Goal: Task Accomplishment & Management: Use online tool/utility

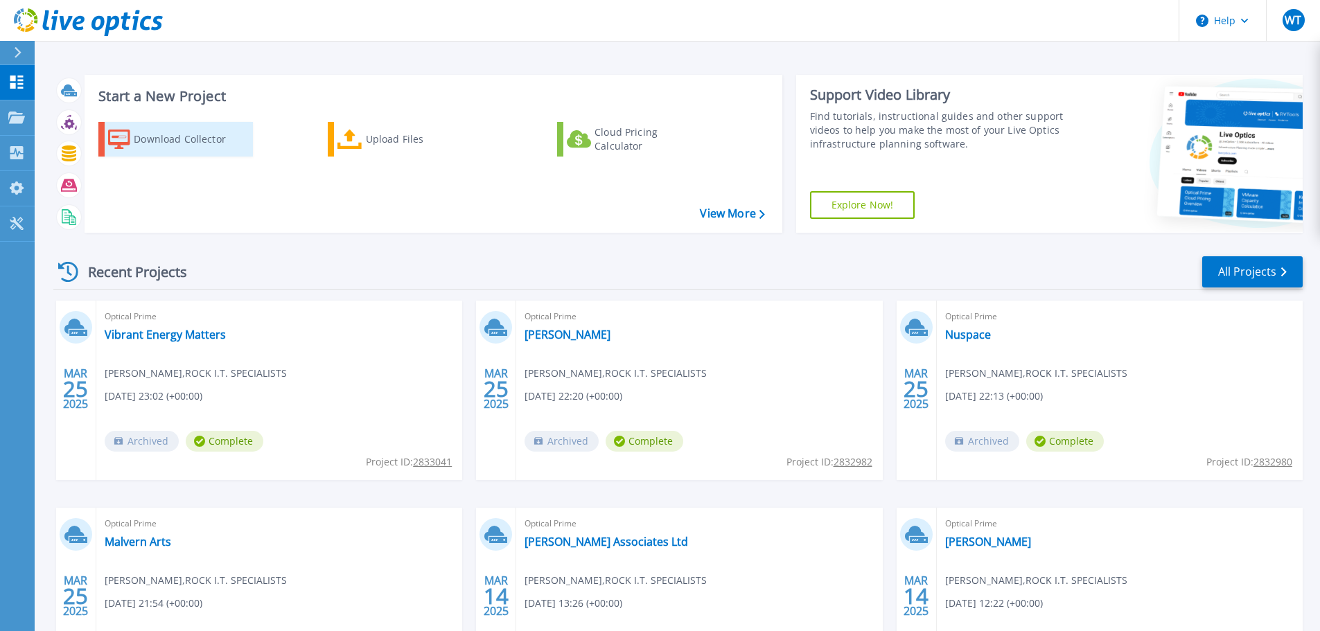
click at [207, 149] on div "Download Collector" at bounding box center [189, 139] width 111 height 28
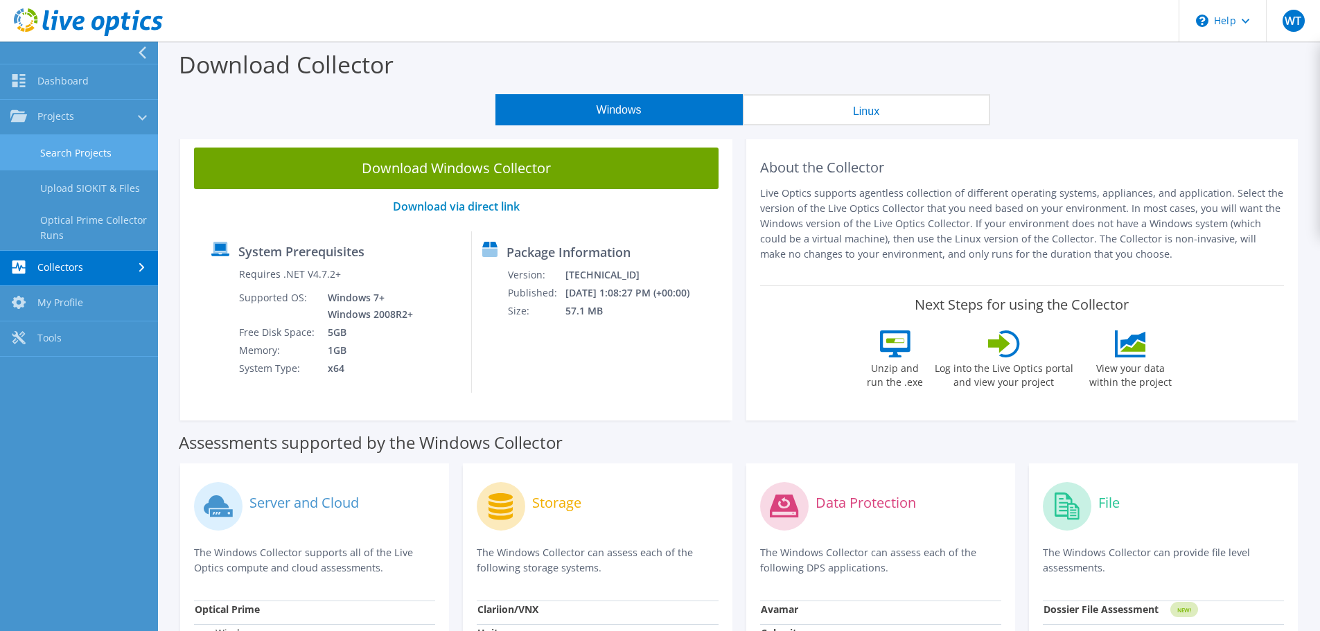
click at [103, 151] on link "Search Projects" at bounding box center [79, 152] width 158 height 35
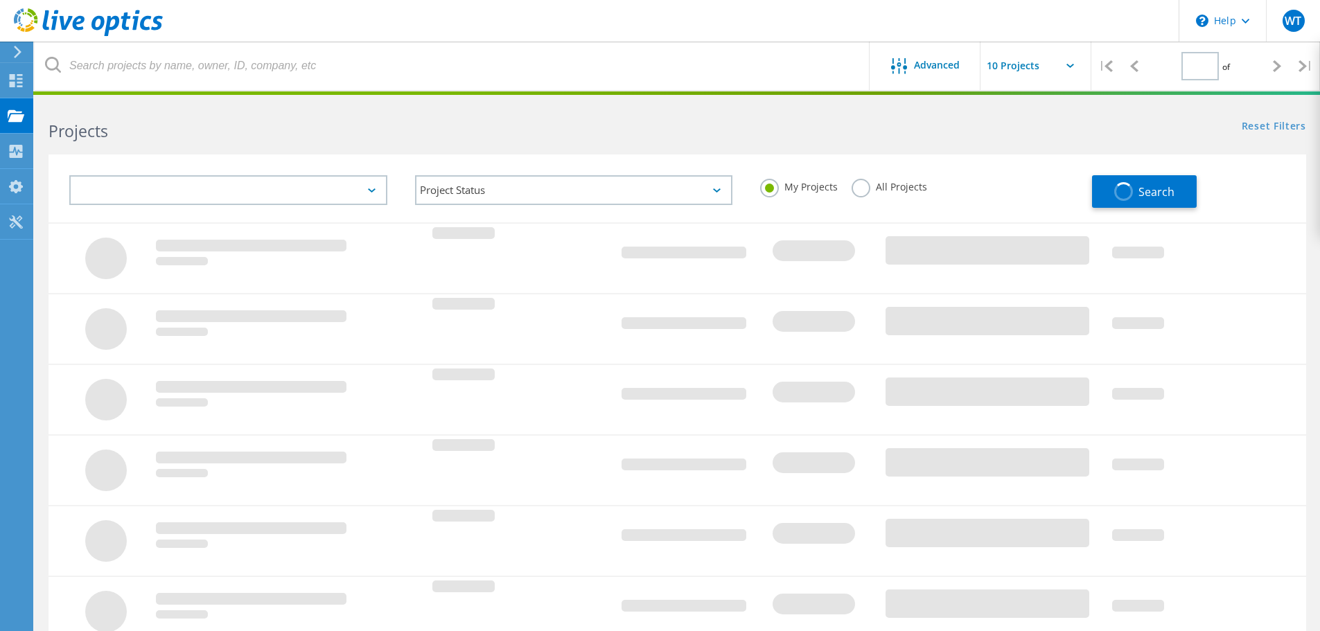
type input "1"
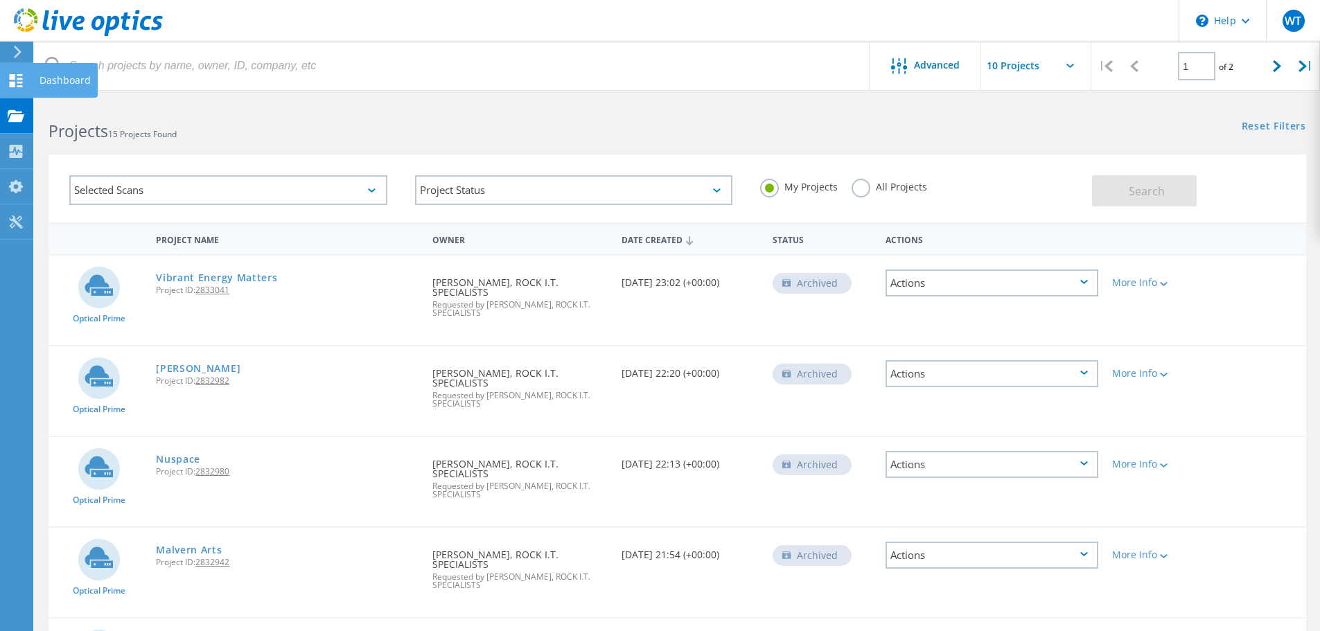
click at [17, 78] on icon at bounding box center [16, 80] width 17 height 13
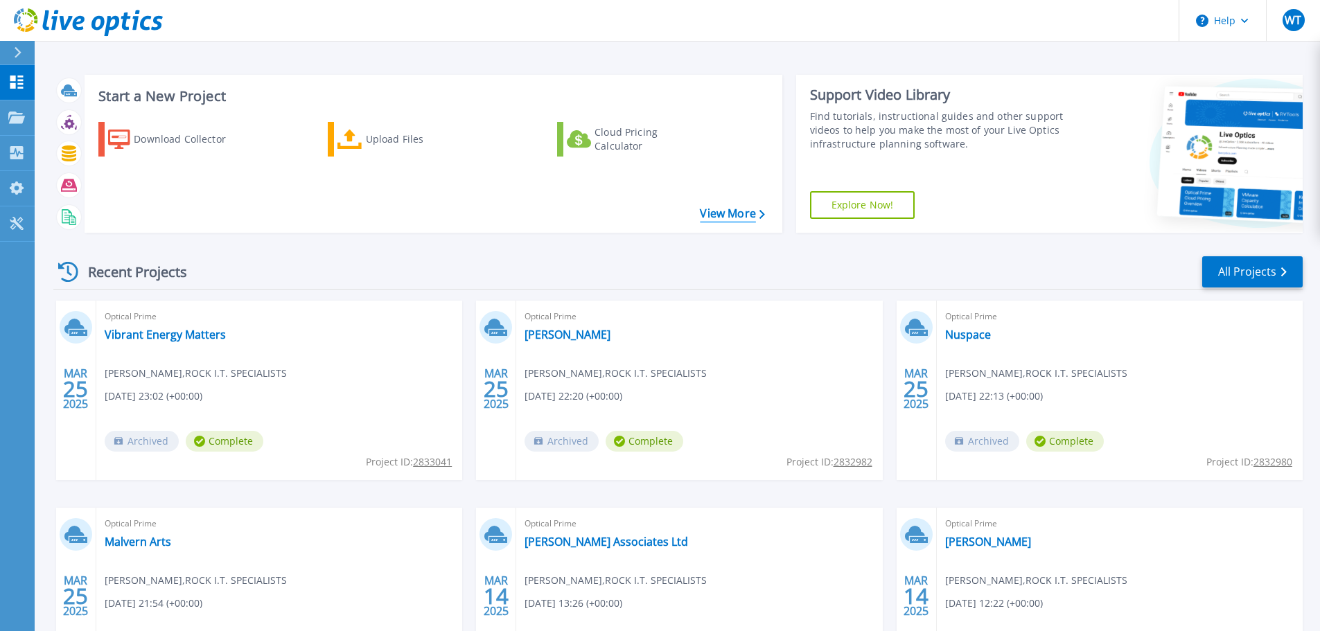
click at [719, 218] on link "View More" at bounding box center [732, 213] width 64 height 13
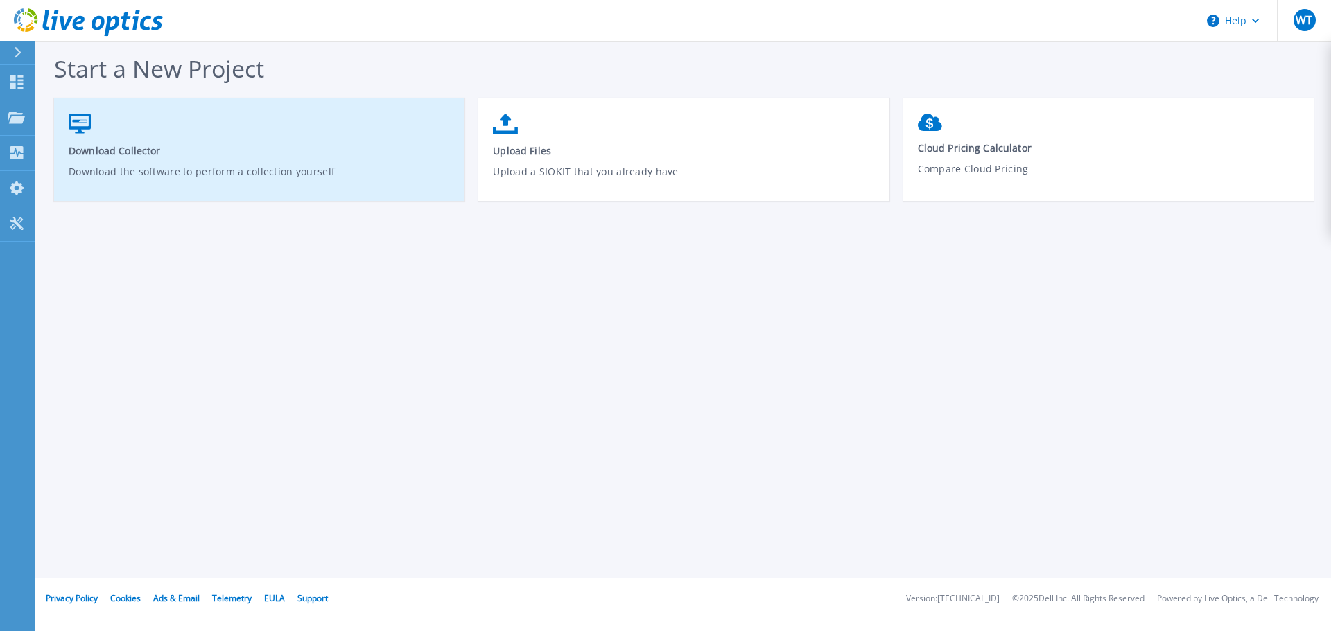
click at [304, 166] on p "Download the software to perform a collection yourself" at bounding box center [260, 180] width 382 height 32
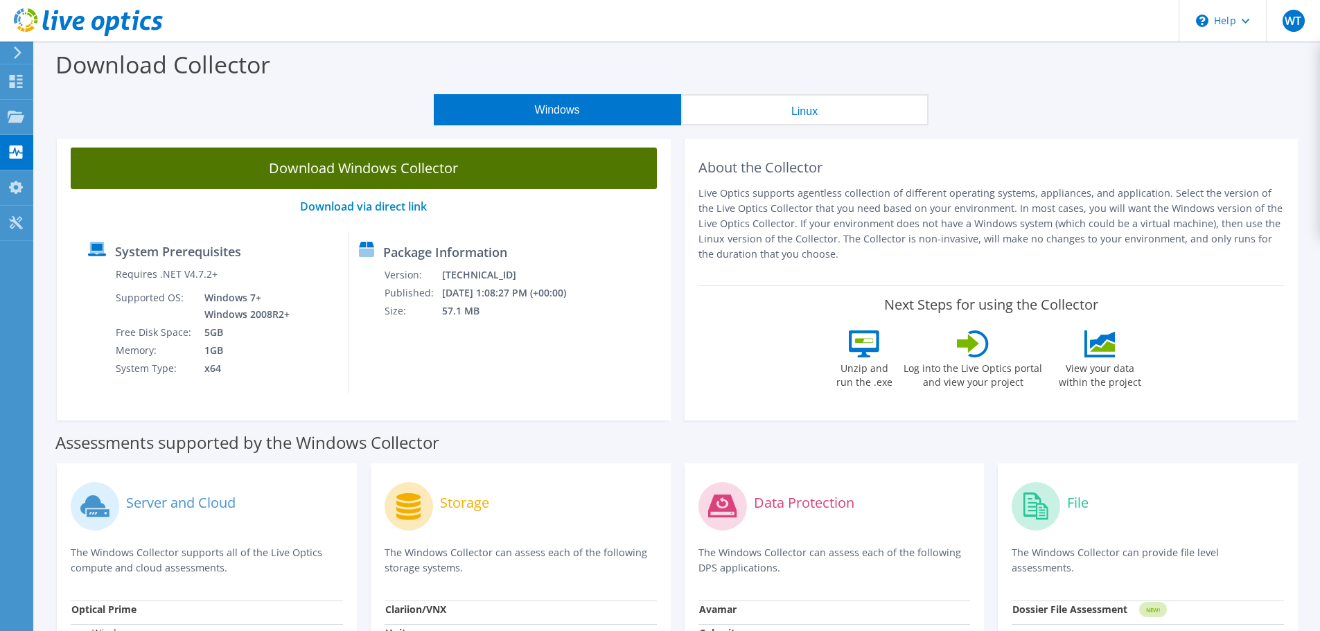
click at [387, 170] on link "Download Windows Collector" at bounding box center [364, 169] width 586 height 42
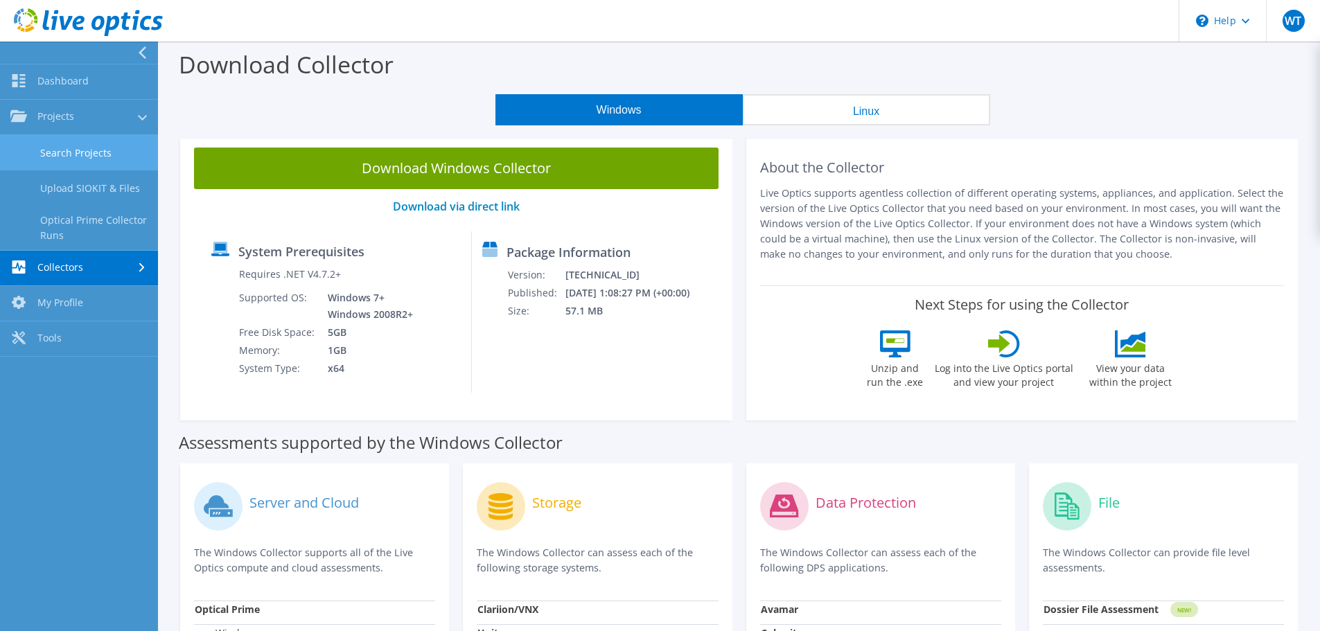
click at [85, 158] on link "Search Projects" at bounding box center [79, 152] width 158 height 35
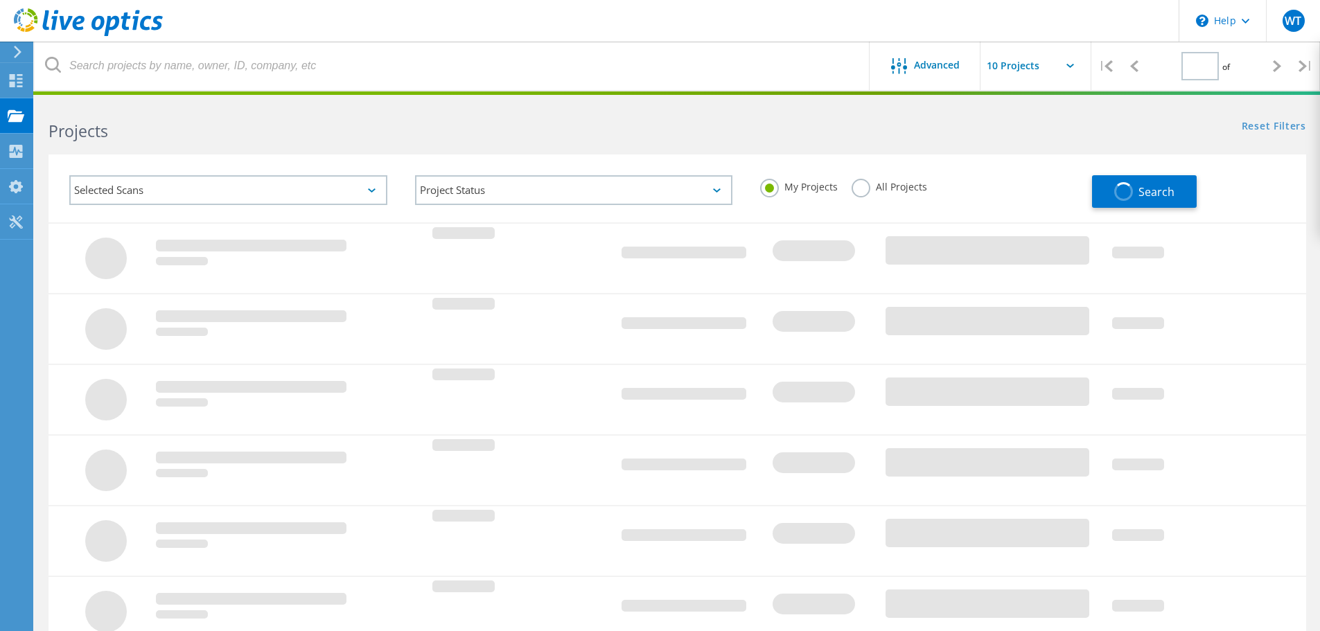
type input "1"
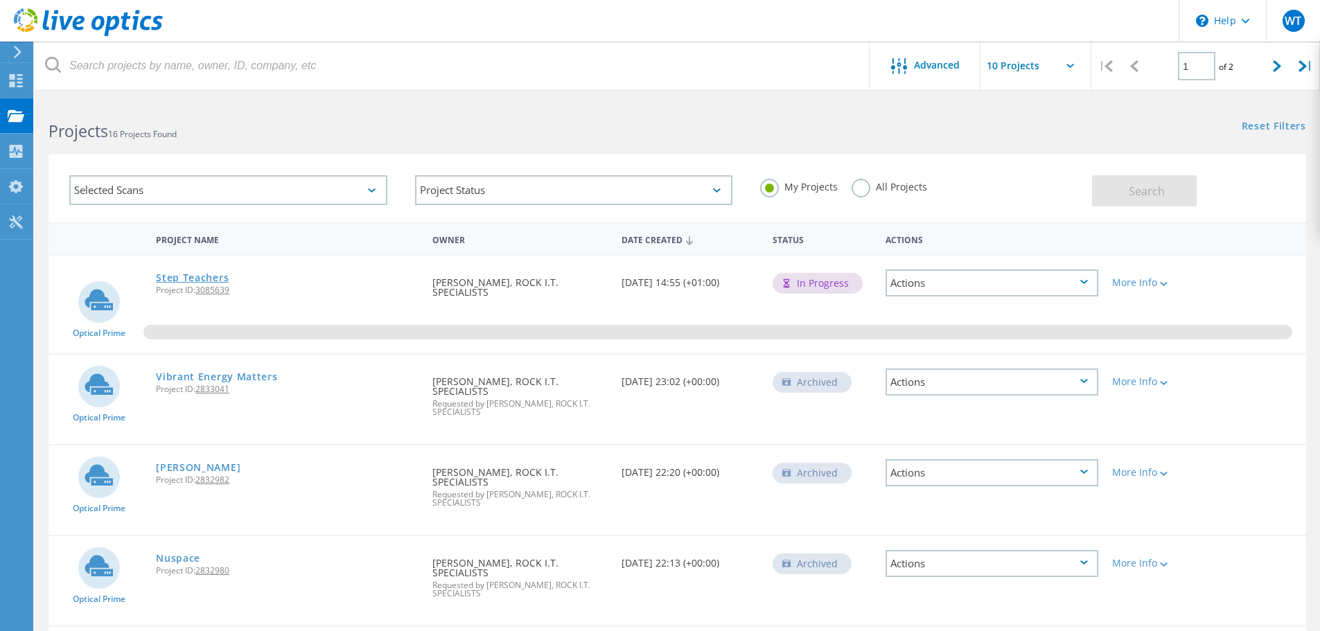
click at [173, 281] on link "Step Teachers" at bounding box center [192, 278] width 73 height 10
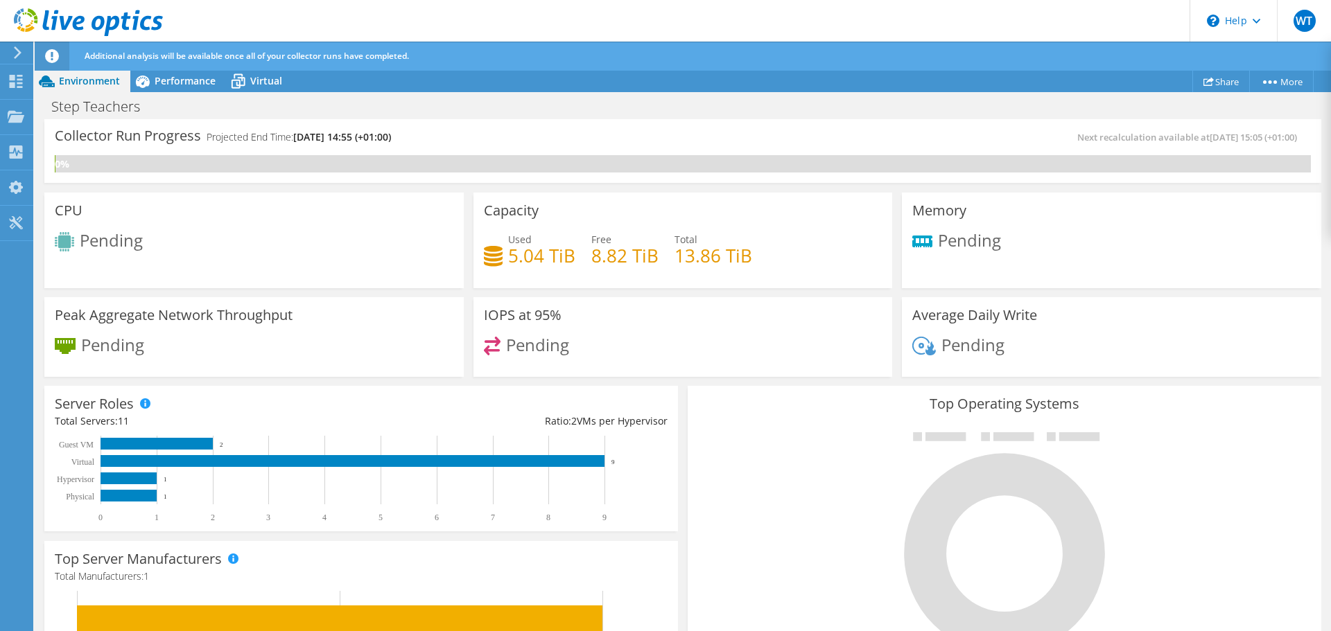
scroll to position [347, 0]
click at [663, 466] on div "Server Roles Physical Servers represent bare metal servers that were targets of…" at bounding box center [360, 459] width 633 height 146
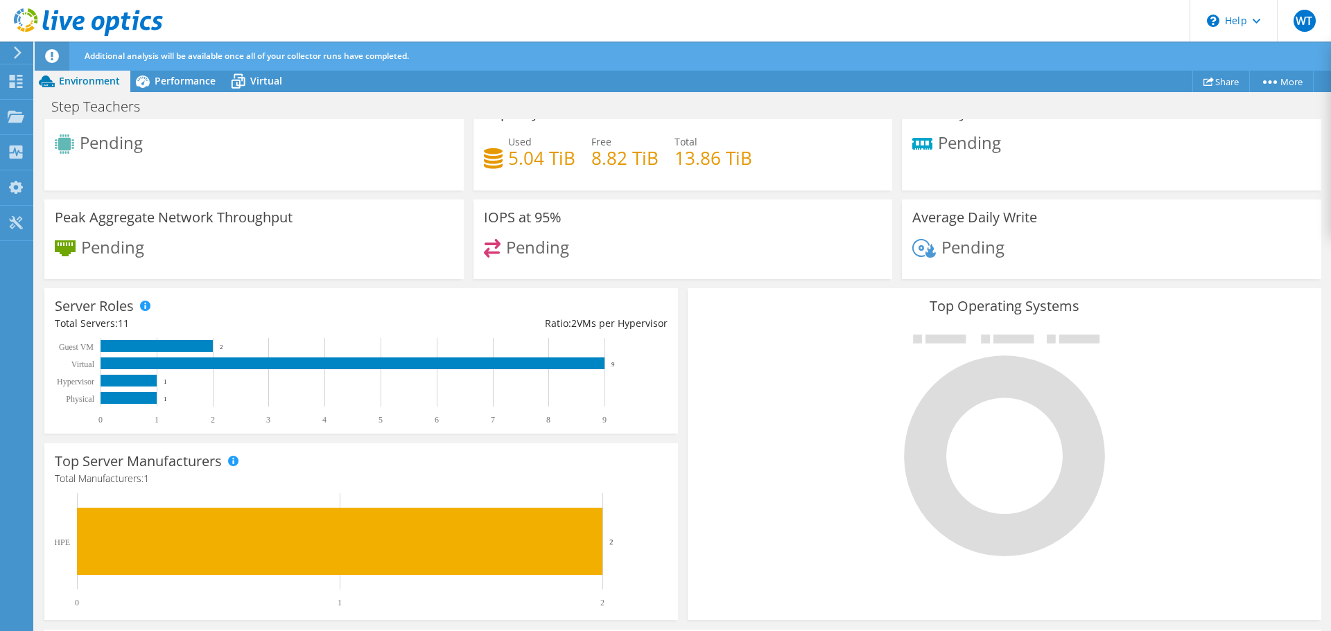
scroll to position [141, 0]
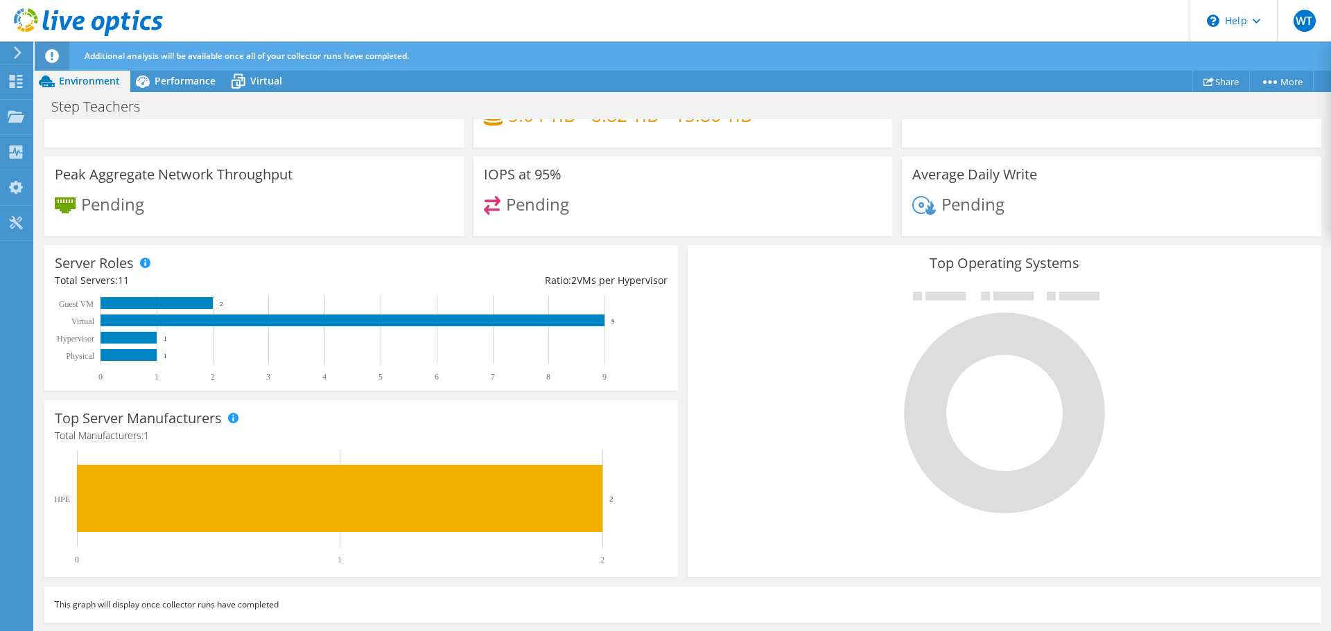
click at [658, 448] on div "Top Server Manufacturers Manufacturers are shown for physical servers and hyper…" at bounding box center [360, 489] width 633 height 177
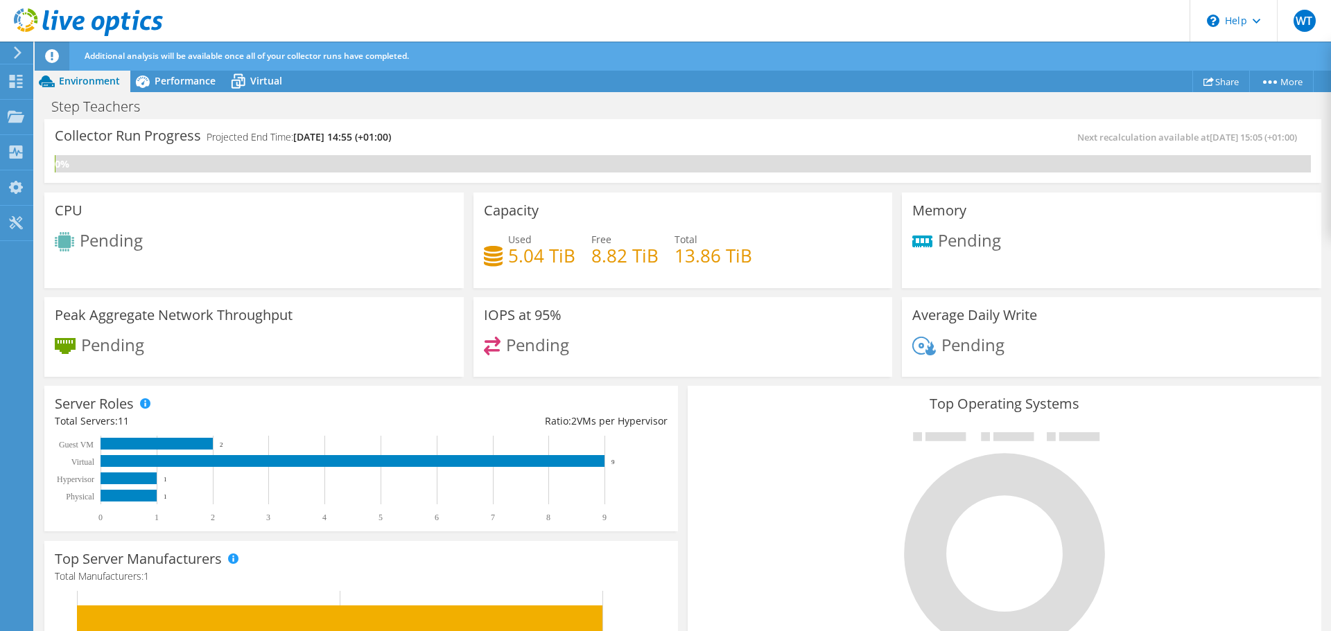
scroll to position [67, 0]
click at [148, 87] on icon at bounding box center [142, 81] width 24 height 24
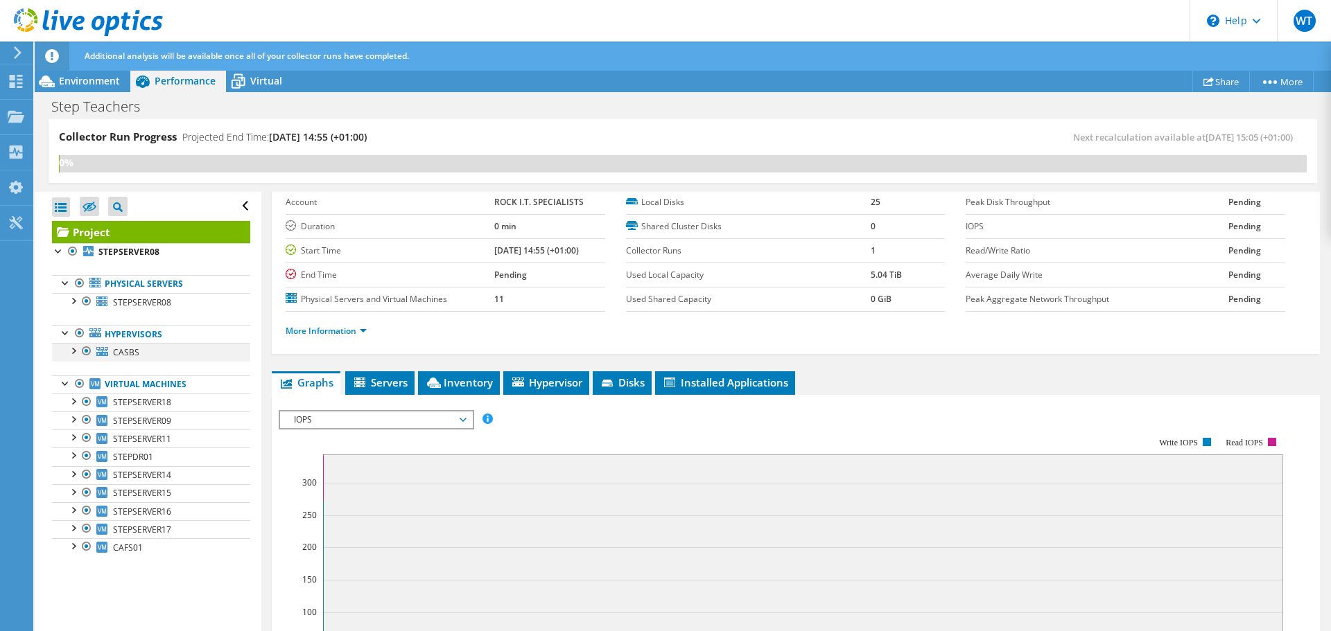
click at [73, 356] on div at bounding box center [73, 350] width 14 height 14
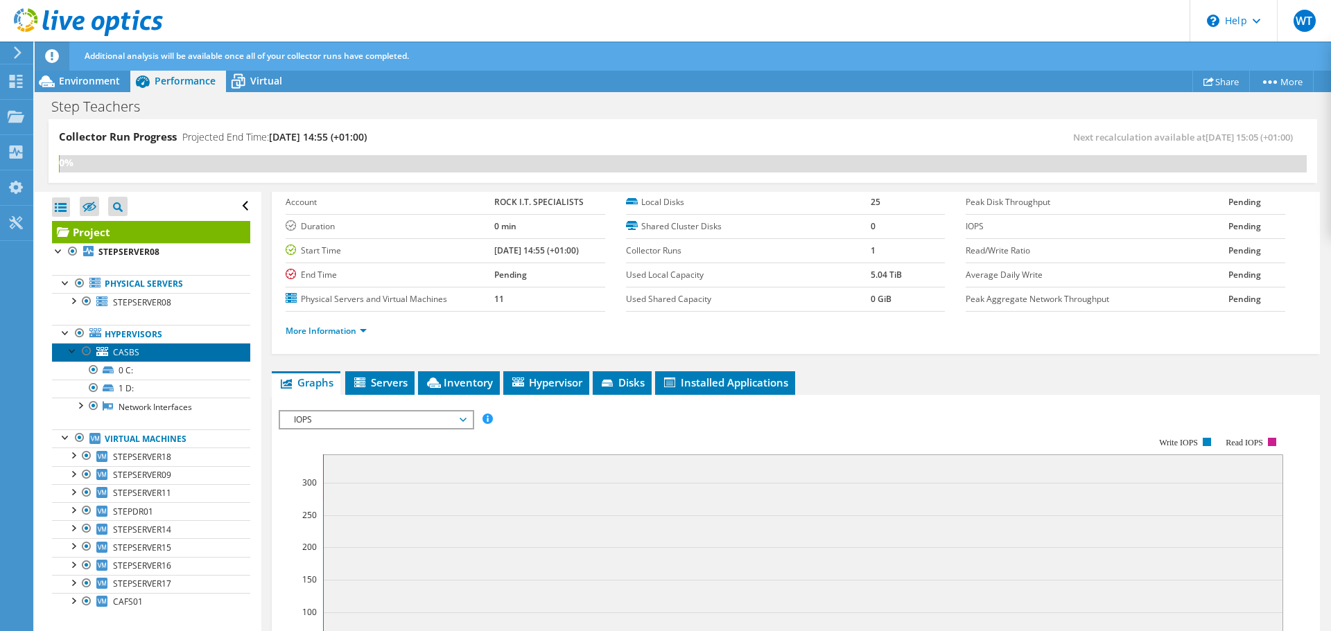
click at [128, 354] on span "CASBS" at bounding box center [126, 353] width 26 height 12
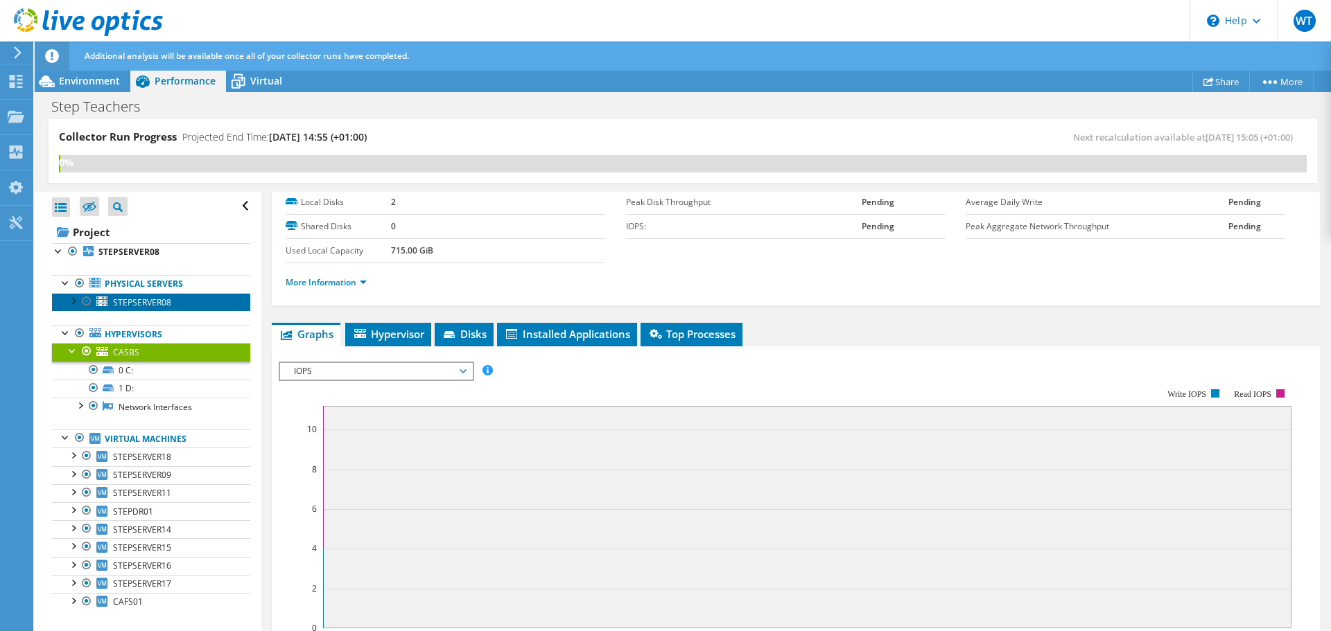
click at [134, 300] on span "STEPSERVER08" at bounding box center [142, 303] width 58 height 12
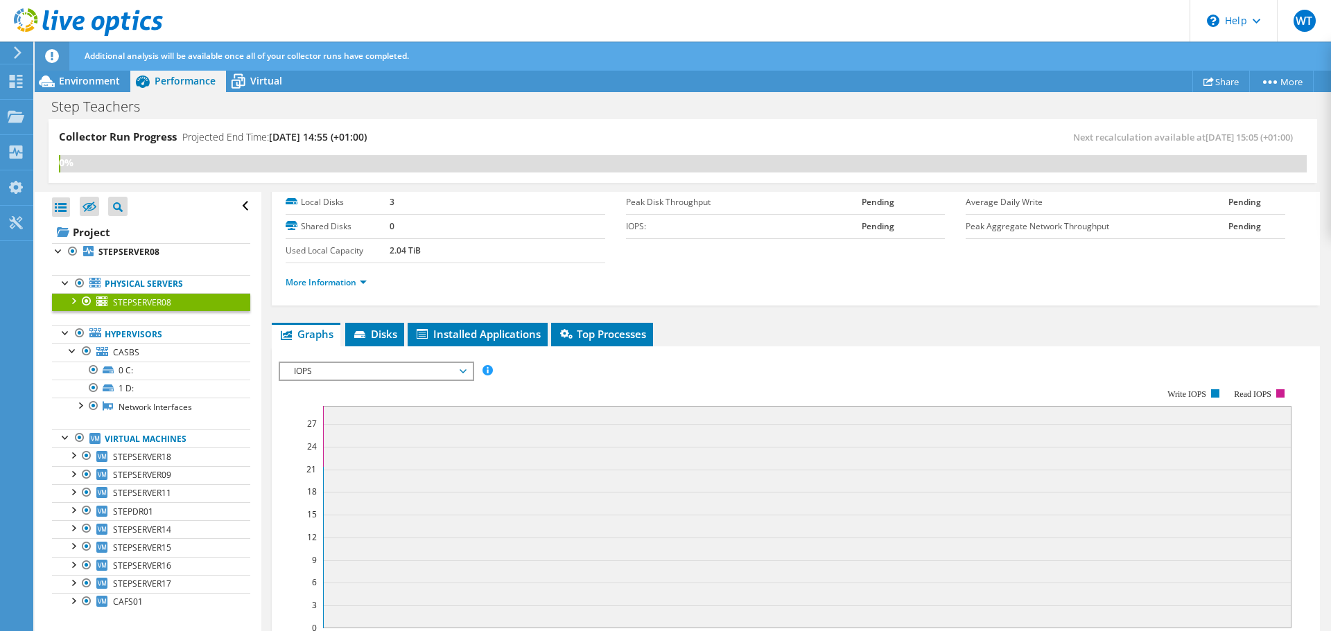
click at [73, 306] on div at bounding box center [73, 300] width 14 height 14
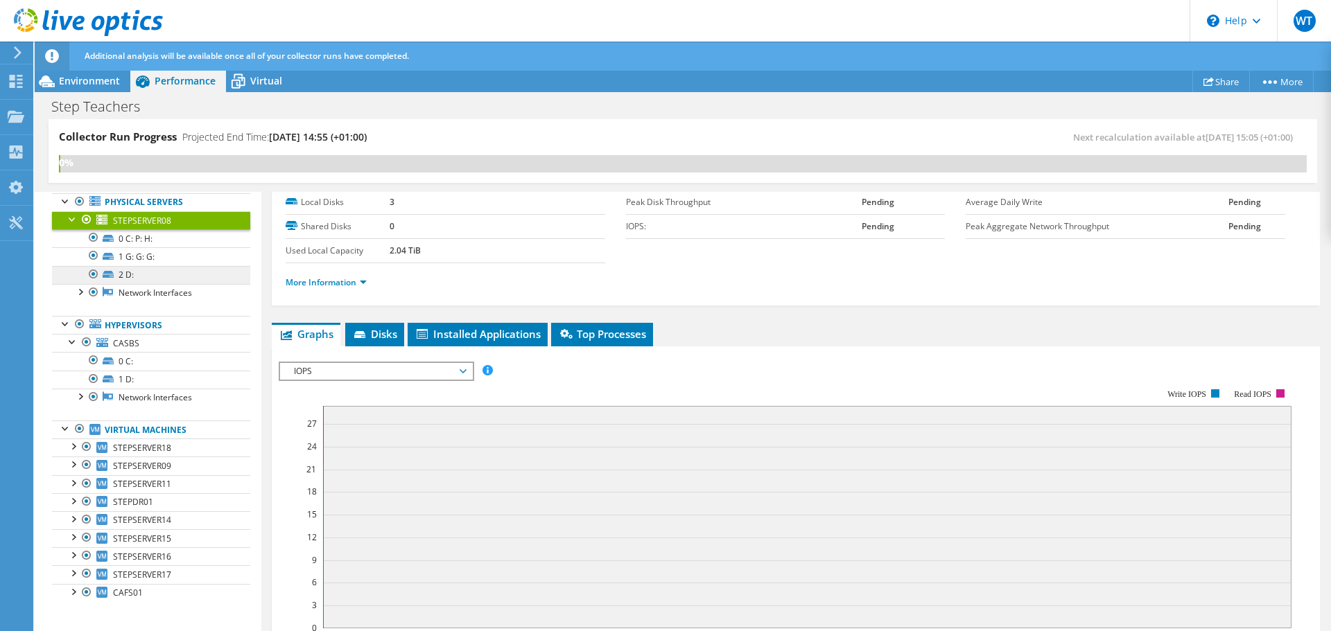
scroll to position [0, 0]
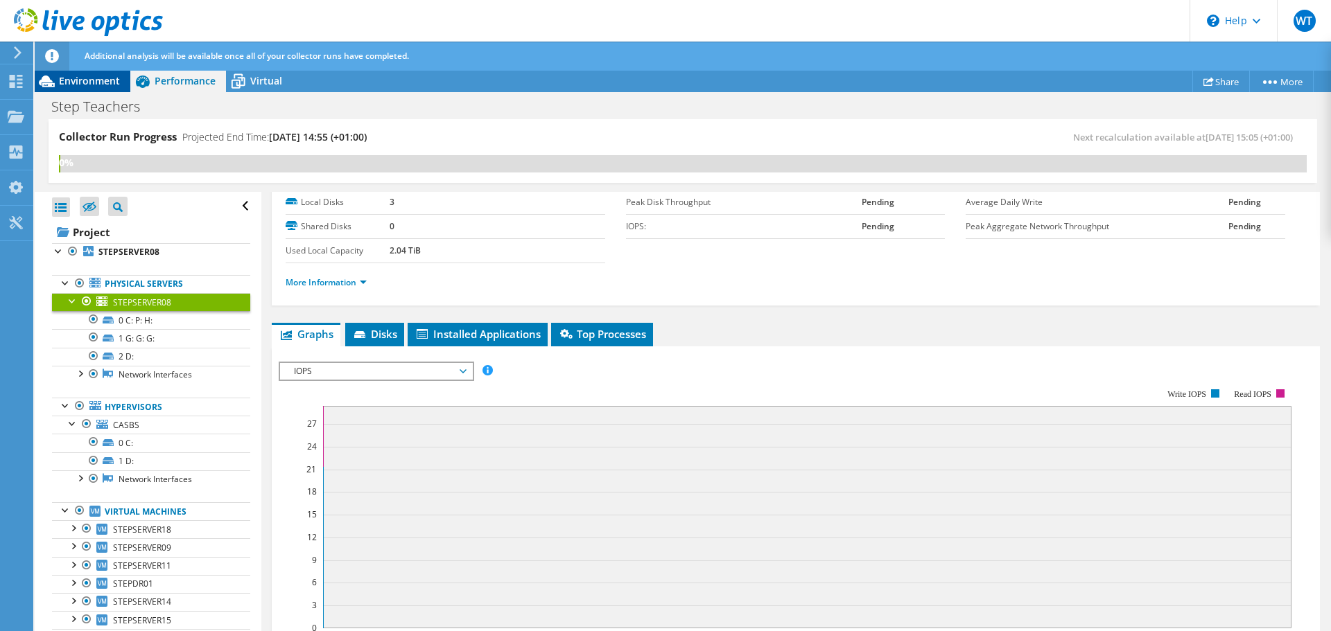
click at [110, 86] on span "Environment" at bounding box center [89, 80] width 61 height 13
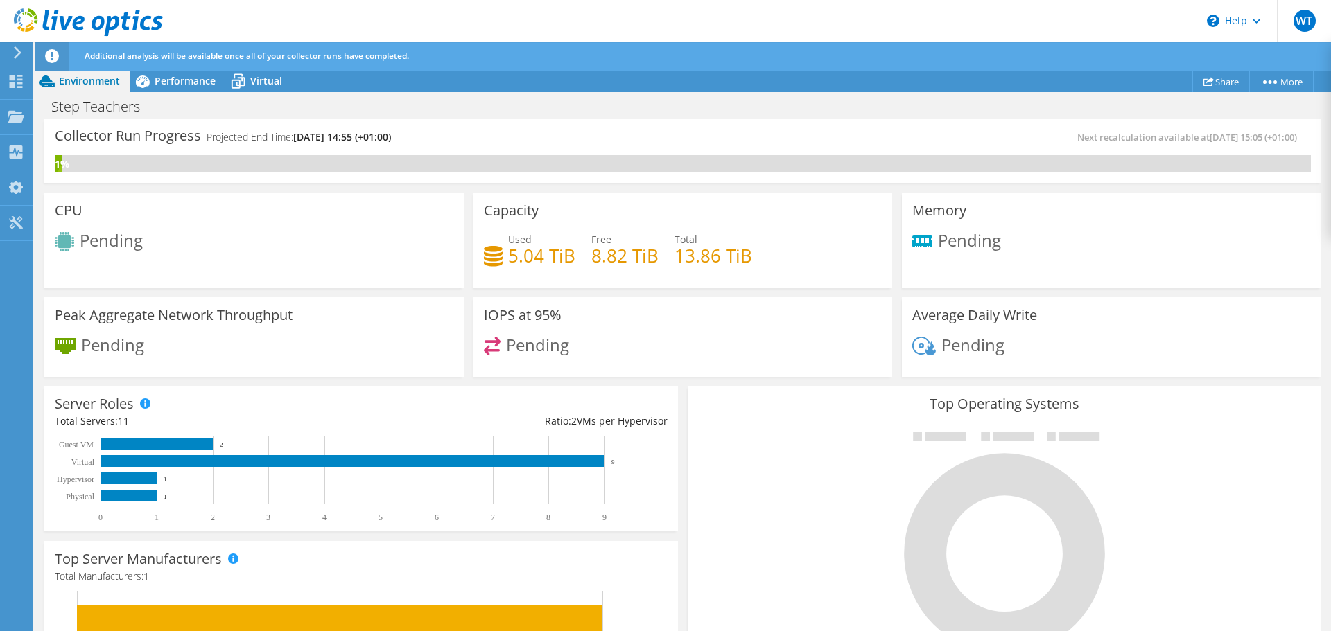
scroll to position [277, 0]
click at [466, 112] on div "Step Teachers Print" at bounding box center [683, 107] width 1296 height 26
click at [681, 105] on div "Step Teachers Print" at bounding box center [683, 107] width 1296 height 26
click at [873, 98] on div "Step Teachers Print" at bounding box center [683, 107] width 1296 height 26
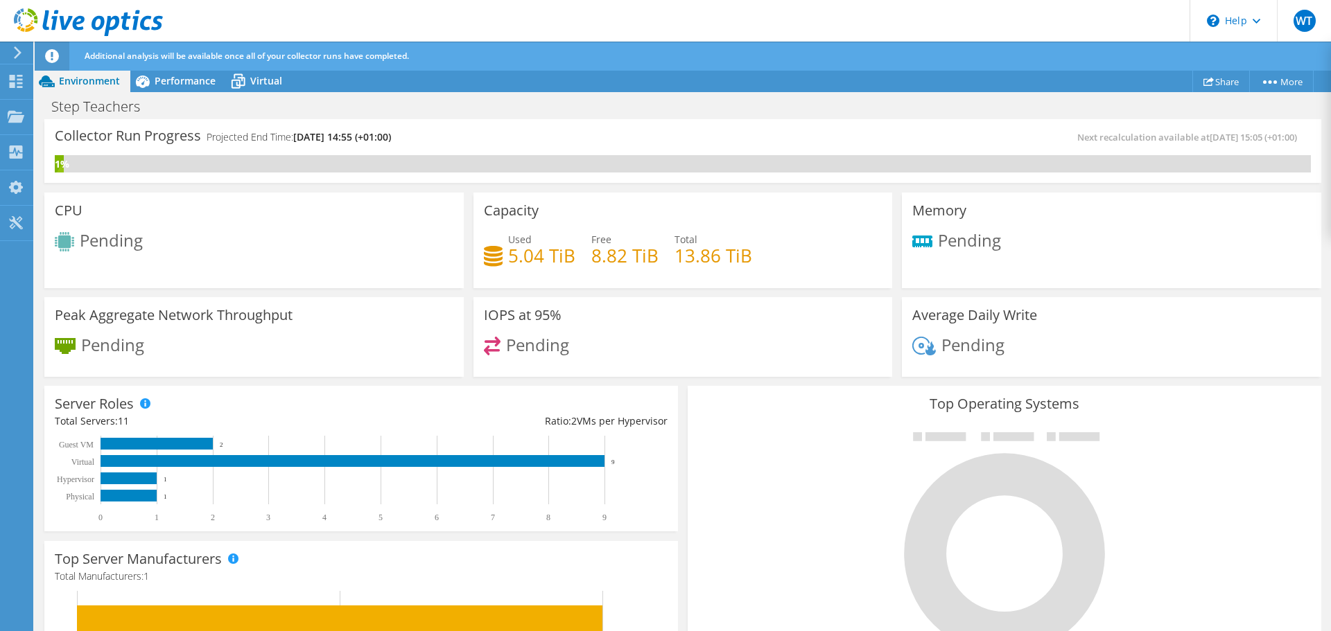
click at [819, 135] on div "Next recalculation available at [DATE] 15:05 (+01:00)" at bounding box center [997, 138] width 628 height 16
click at [742, 148] on div "Collector Run Progress Projected End Time: [DATE] 14:55 (+01:00) Next recalcula…" at bounding box center [683, 143] width 1256 height 26
click at [746, 148] on div "Collector Run Progress Projected End Time: 10/10/2025, 14:55 (+01:00) Next reca…" at bounding box center [683, 143] width 1256 height 26
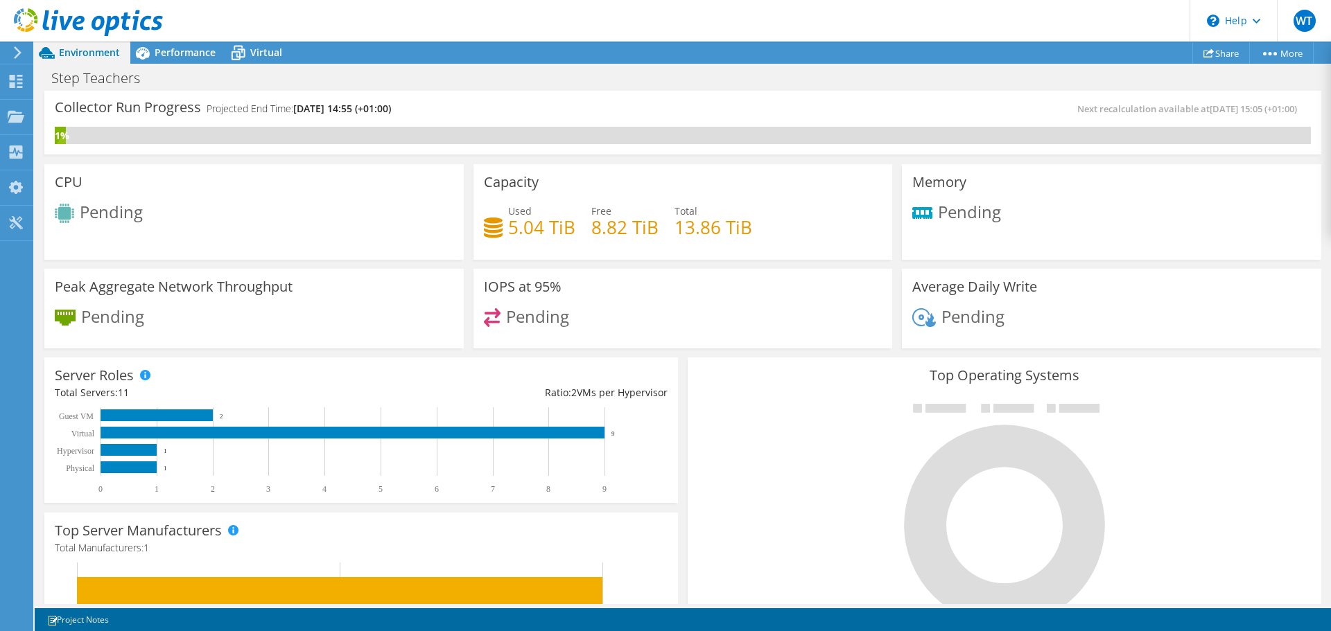
click at [611, 102] on div "Collector Run Progress Projected End Time: 10/10/2025, 14:55 (+01:00)" at bounding box center [369, 114] width 628 height 26
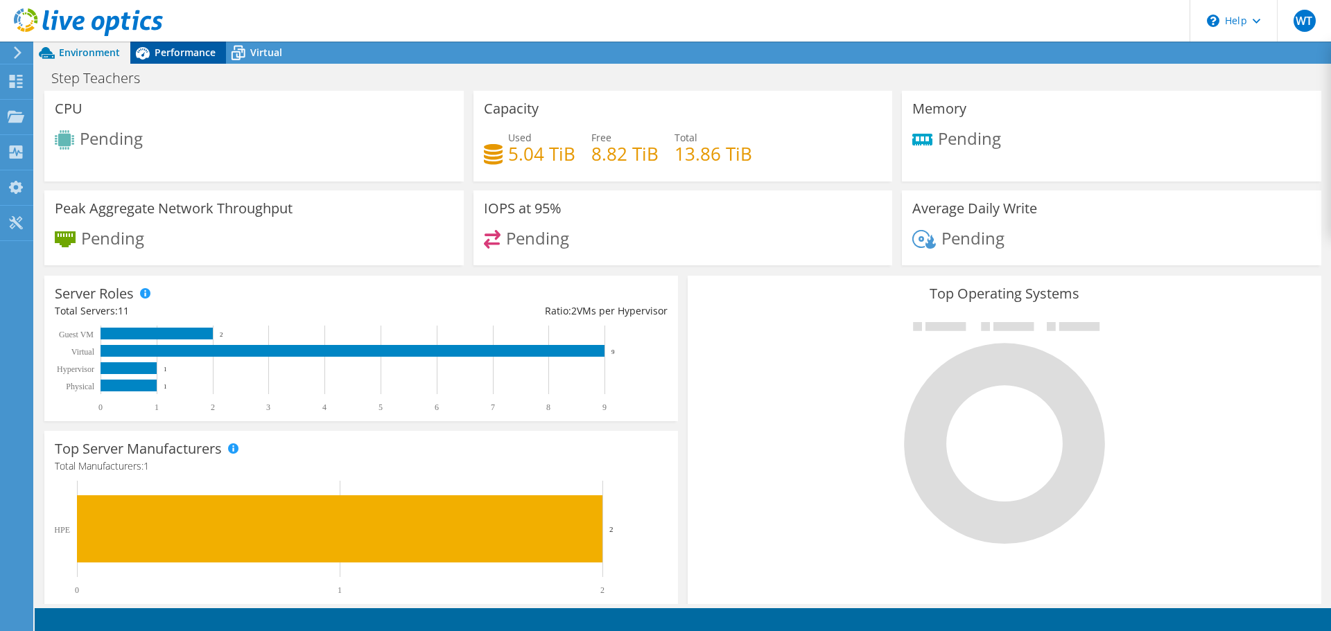
click at [201, 65] on div "Step Teachers Print" at bounding box center [683, 78] width 1296 height 26
click at [194, 55] on span "Performance" at bounding box center [185, 52] width 61 height 13
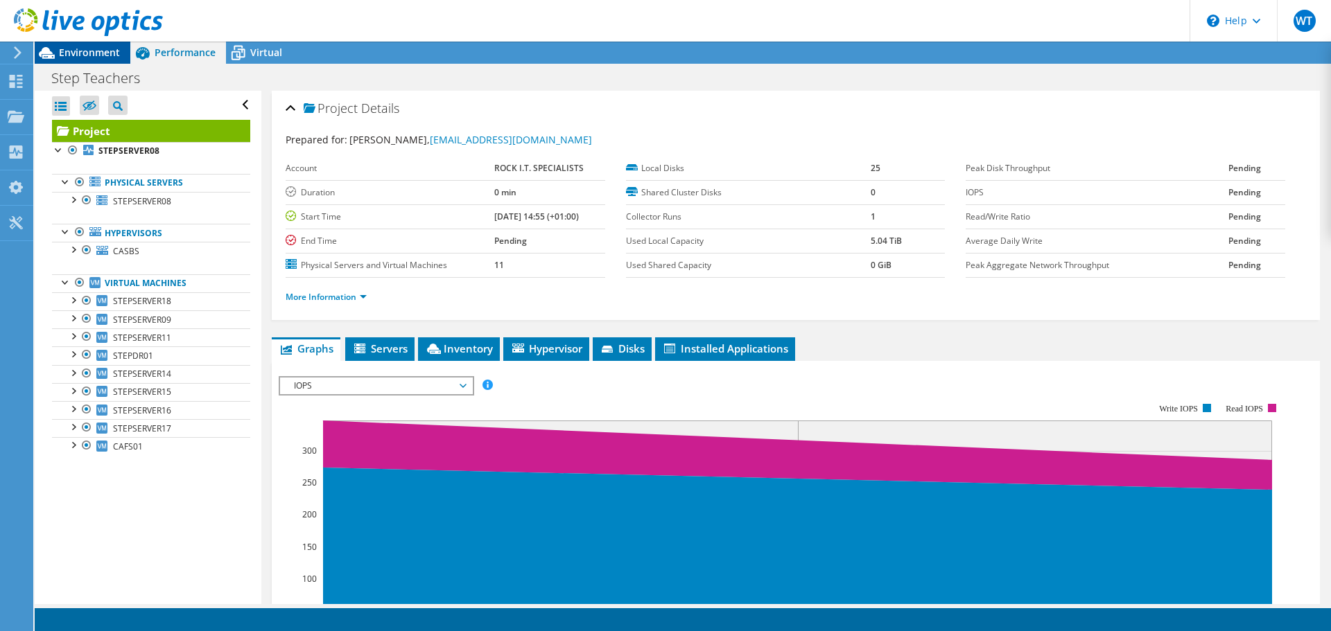
click at [63, 51] on span "Environment" at bounding box center [89, 52] width 61 height 13
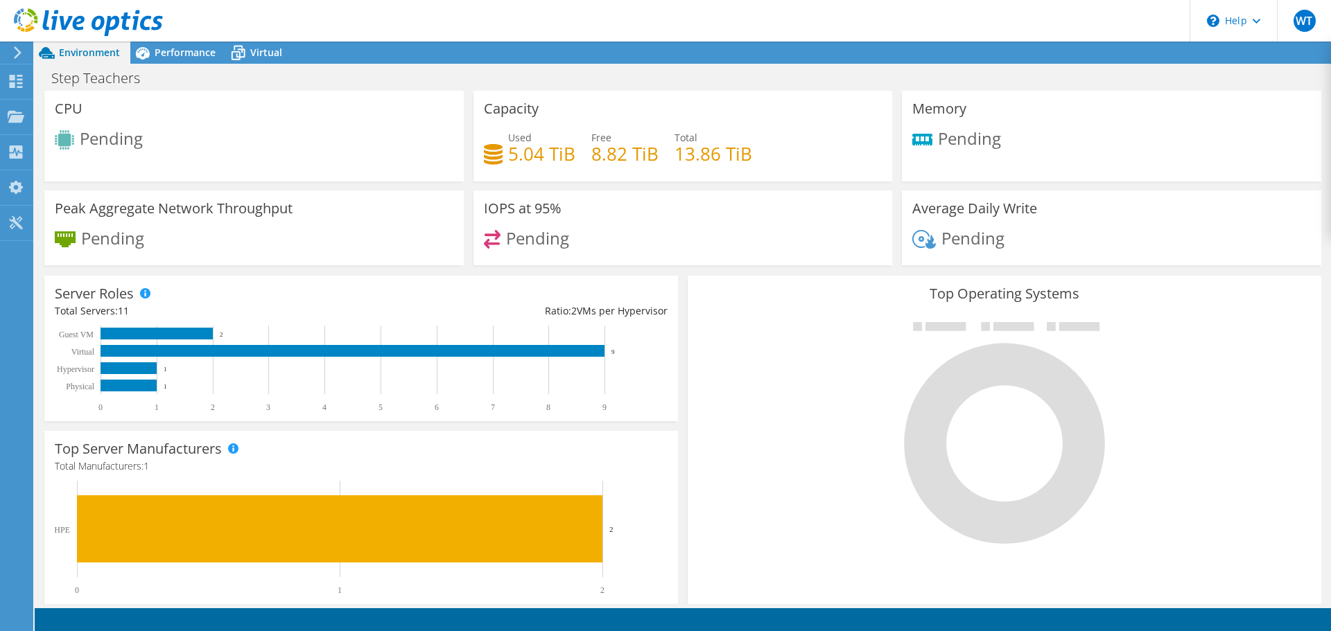
click at [683, 323] on div "Top Operating Systems Windows Linux VMware" at bounding box center [1004, 442] width 643 height 342
click at [469, 95] on div "Capacity Used 5.04 TiB Free 8.82 TiB Total 13.86 TiB" at bounding box center [683, 136] width 429 height 91
click at [504, 51] on div "Environment Performance Virtual Upgrades" at bounding box center [683, 53] width 1296 height 22
click at [962, 159] on div "Pending" at bounding box center [1111, 145] width 399 height 30
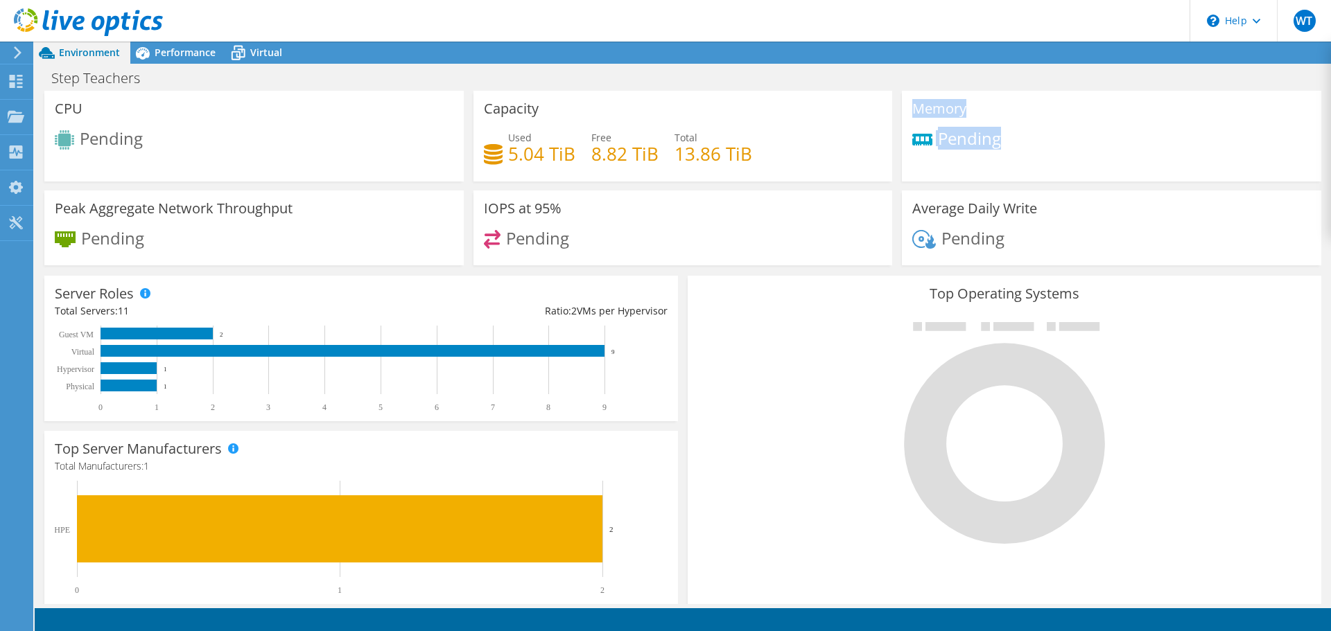
drag, startPoint x: 1004, startPoint y: 131, endPoint x: 869, endPoint y: 144, distance: 135.8
click at [869, 144] on div "CPU Pending Capacity Used 5.04 TiB Free 8.82 TiB Total 13.86 TiB Memory Pending" at bounding box center [683, 183] width 1286 height 184
click at [726, 292] on h3 "Top Operating Systems" at bounding box center [1004, 293] width 613 height 15
click at [706, 62] on div "Environment Performance Virtual Upgrades" at bounding box center [683, 53] width 1296 height 22
click at [180, 59] on div "Performance" at bounding box center [178, 53] width 96 height 22
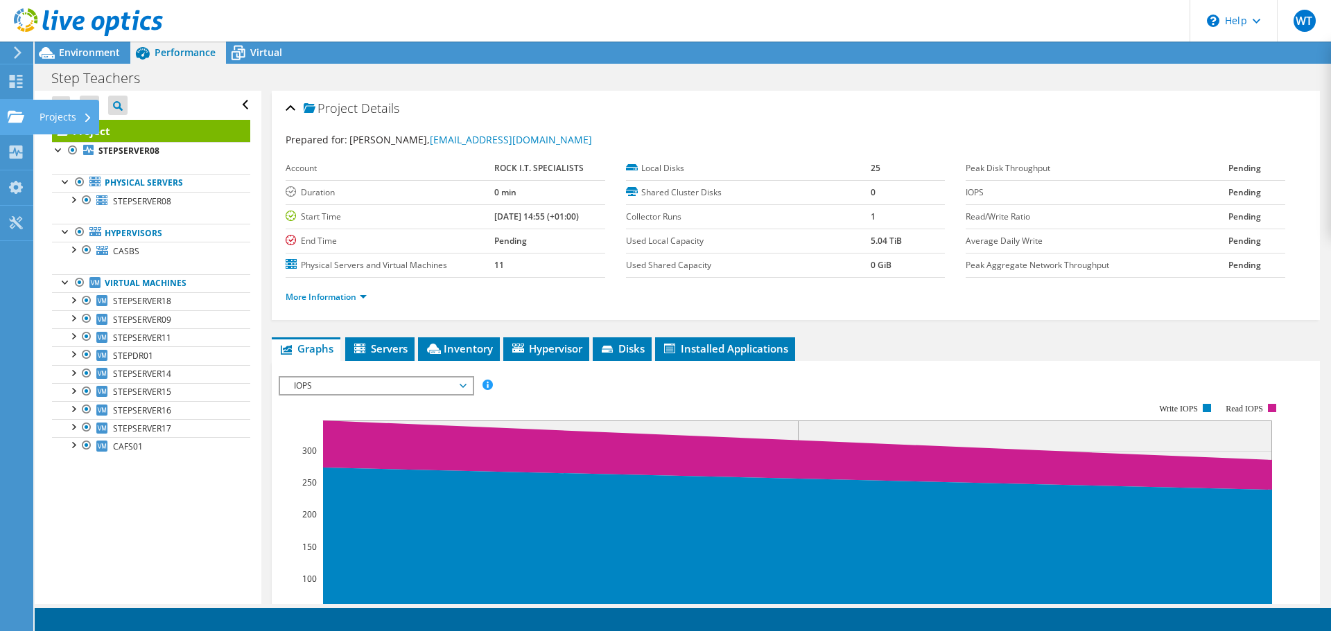
click at [82, 116] on div "Projects" at bounding box center [66, 117] width 67 height 35
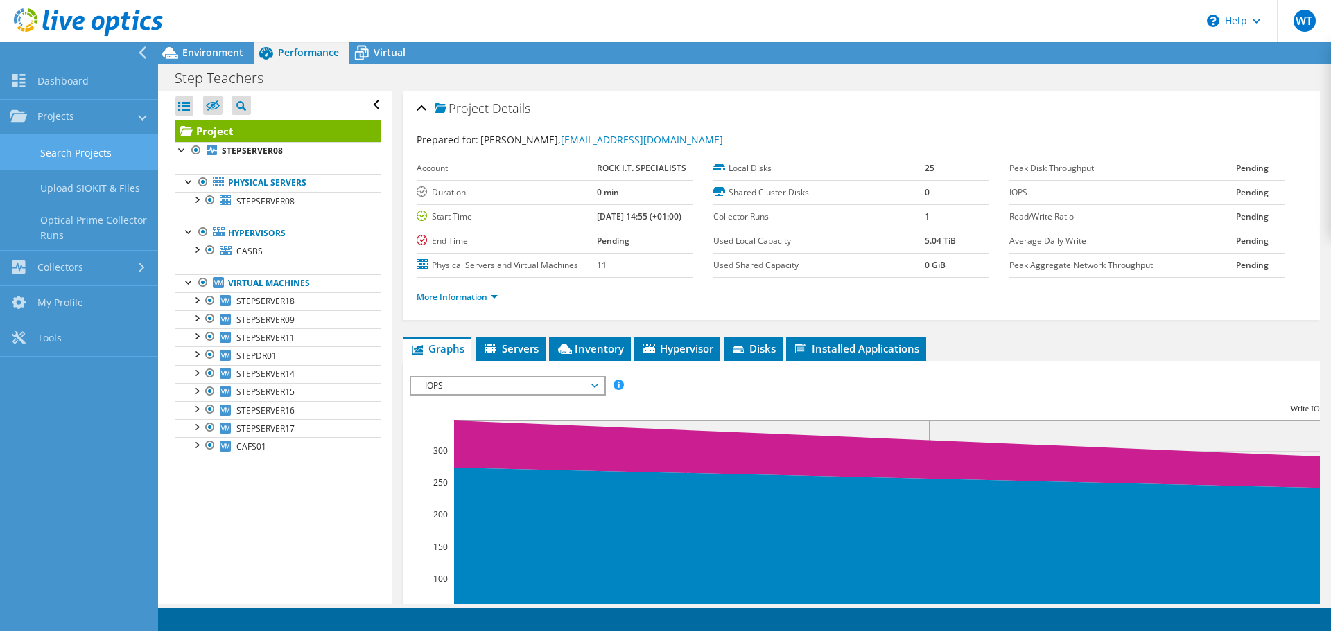
click at [103, 159] on link "Search Projects" at bounding box center [79, 152] width 158 height 35
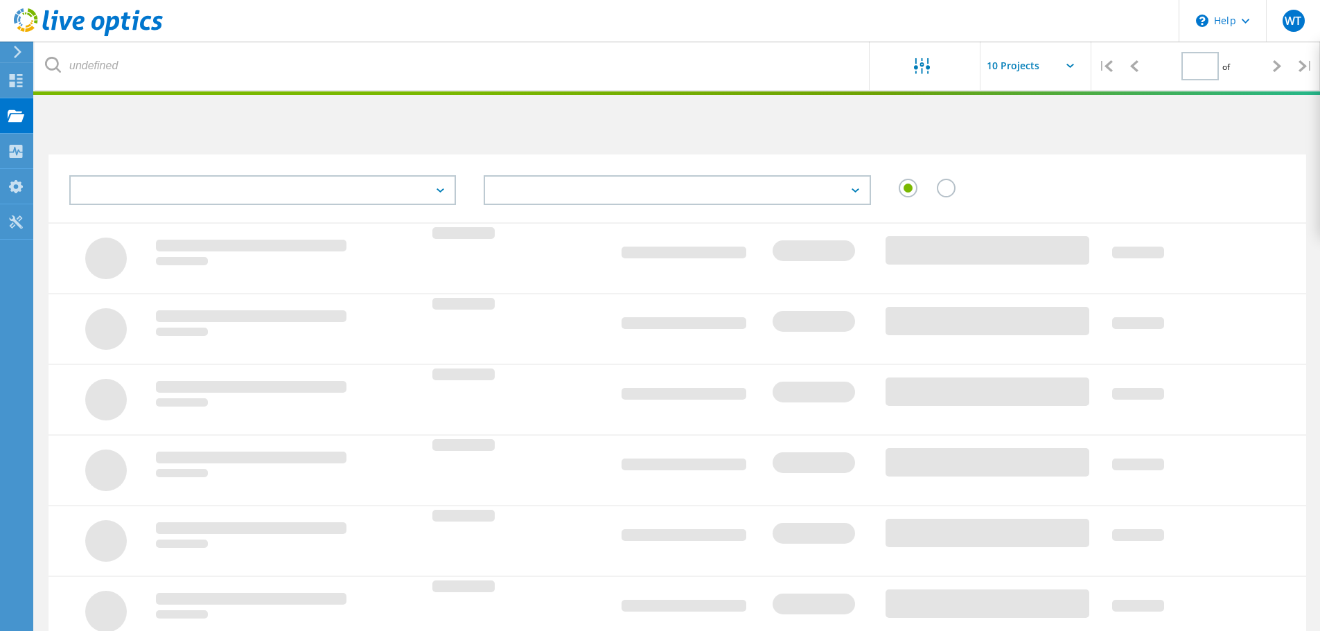
type input "1"
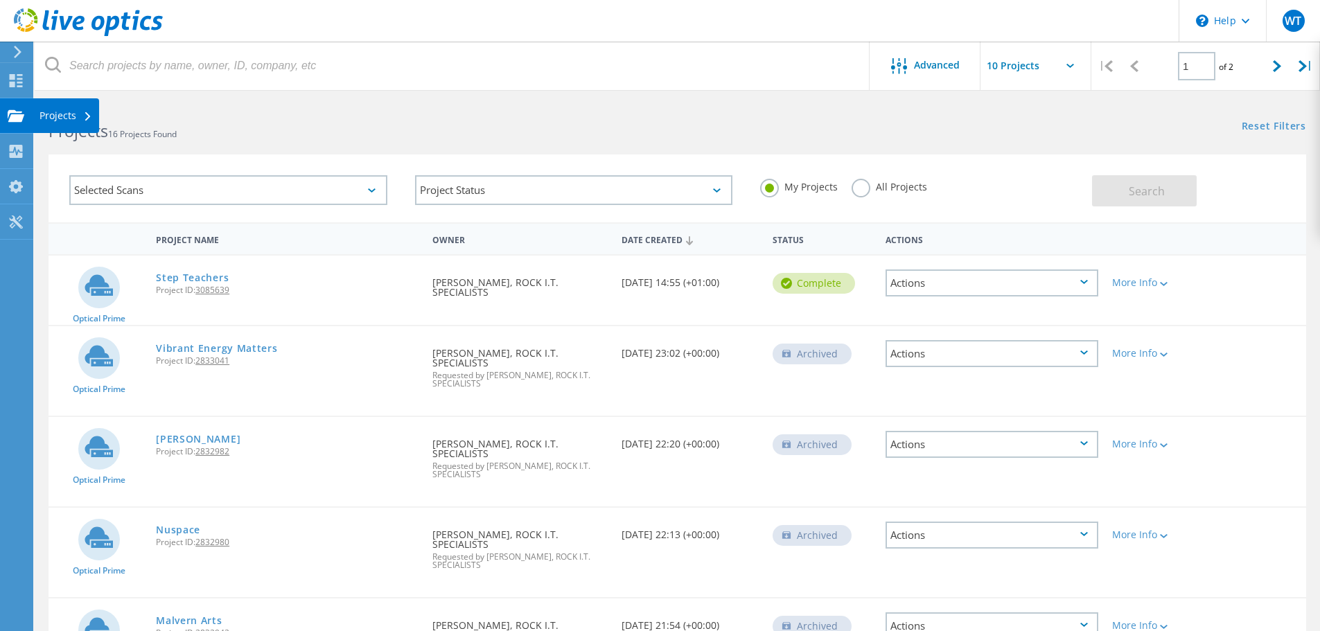
click at [64, 116] on div "Projects" at bounding box center [66, 116] width 53 height 10
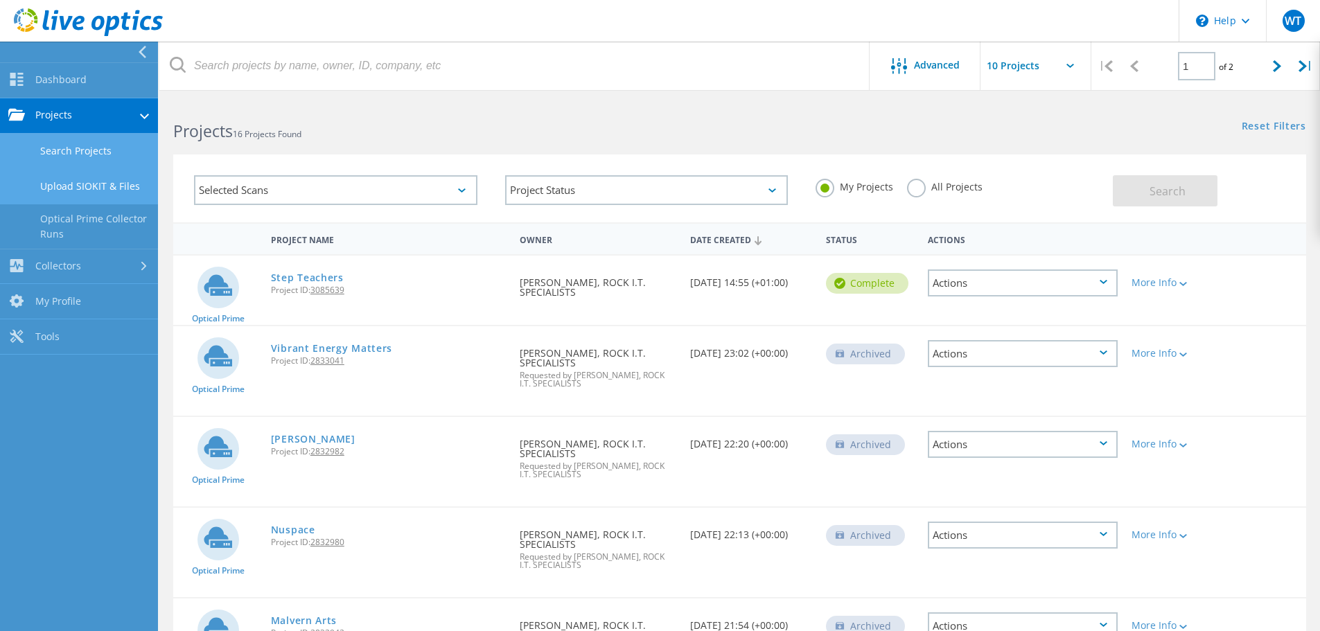
click at [81, 189] on link "Upload SIOKIT & Files" at bounding box center [79, 186] width 158 height 35
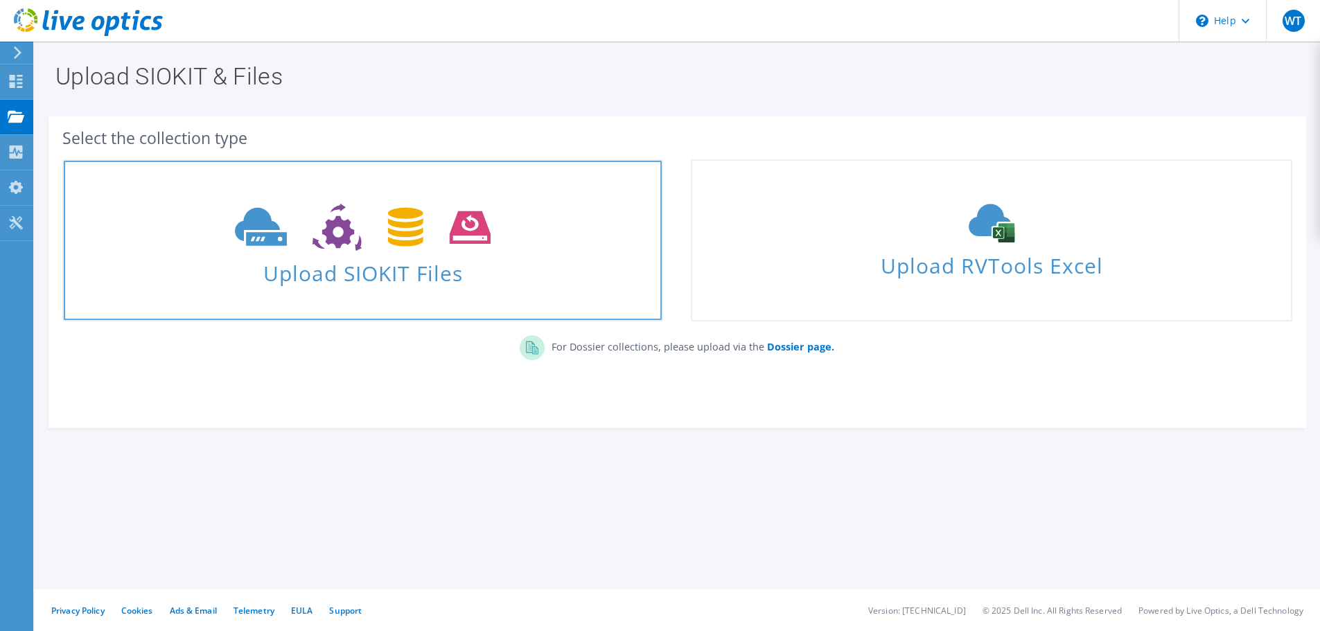
click at [427, 238] on icon at bounding box center [363, 228] width 256 height 48
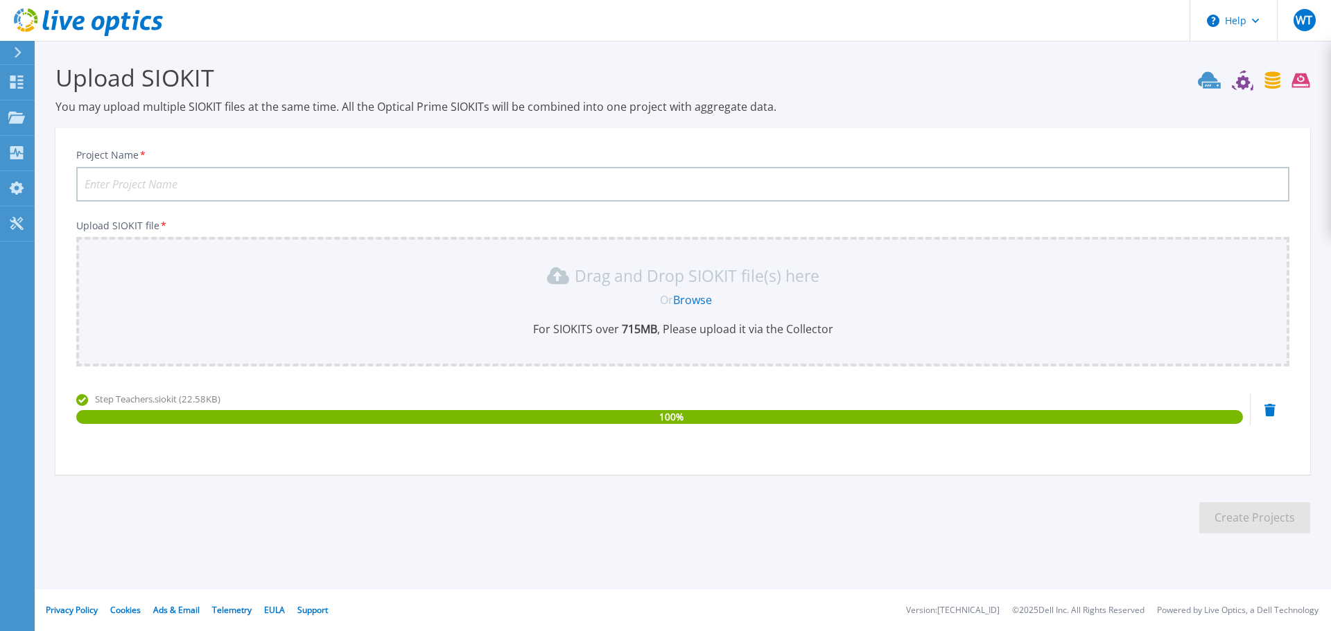
click at [248, 168] on input "Project Name *" at bounding box center [682, 184] width 1213 height 35
type input "Step Teachers 2"
click at [1229, 514] on button "Create Projects" at bounding box center [1254, 517] width 111 height 31
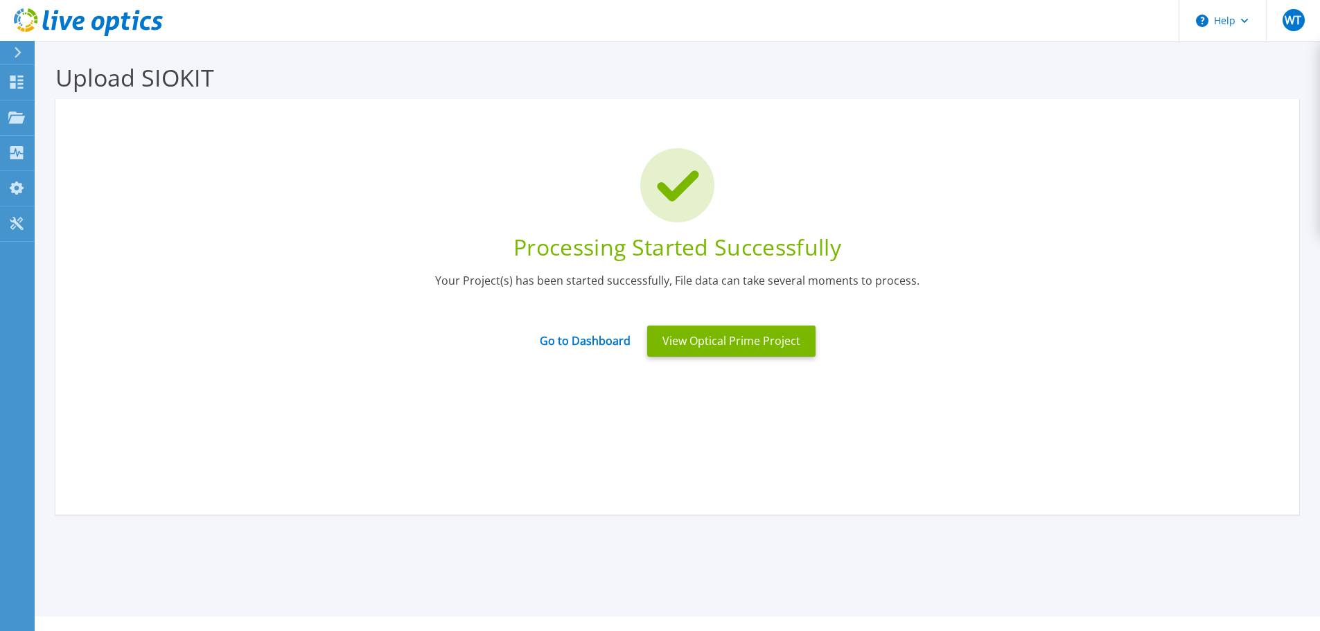
drag, startPoint x: 746, startPoint y: 340, endPoint x: 732, endPoint y: 390, distance: 52.5
click at [746, 340] on button "View Optical Prime Project" at bounding box center [731, 341] width 168 height 31
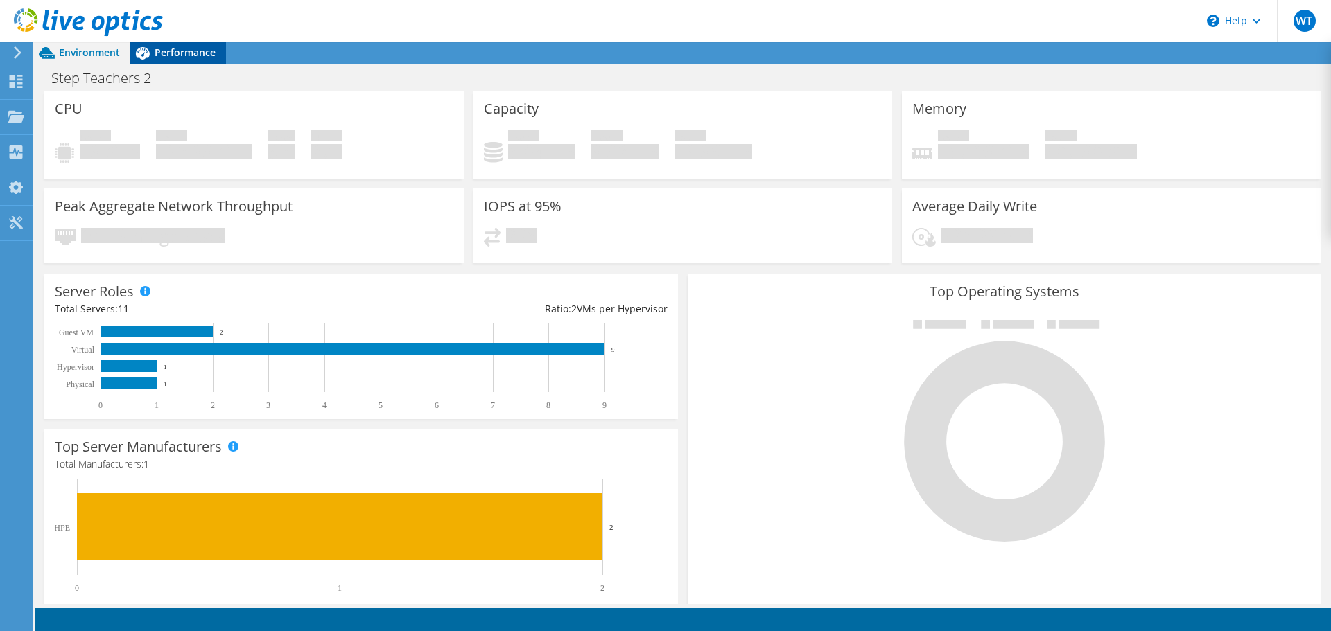
click at [182, 44] on div "Performance" at bounding box center [178, 53] width 96 height 22
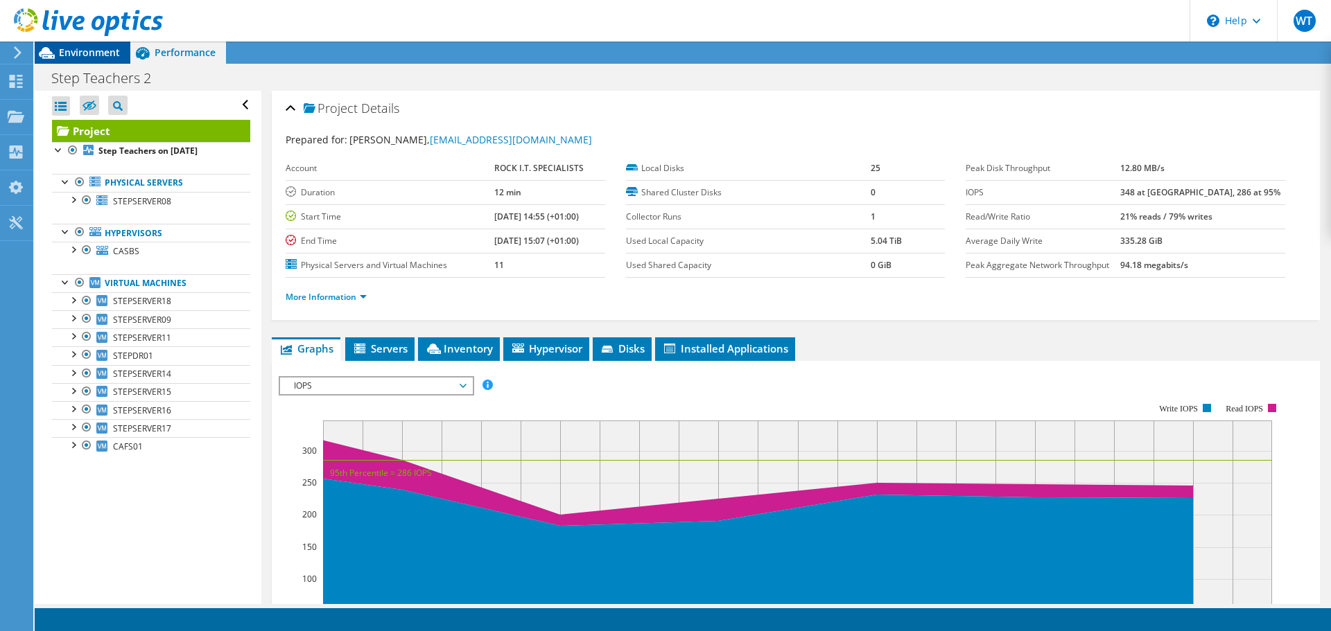
click at [91, 51] on span "Environment" at bounding box center [89, 52] width 61 height 13
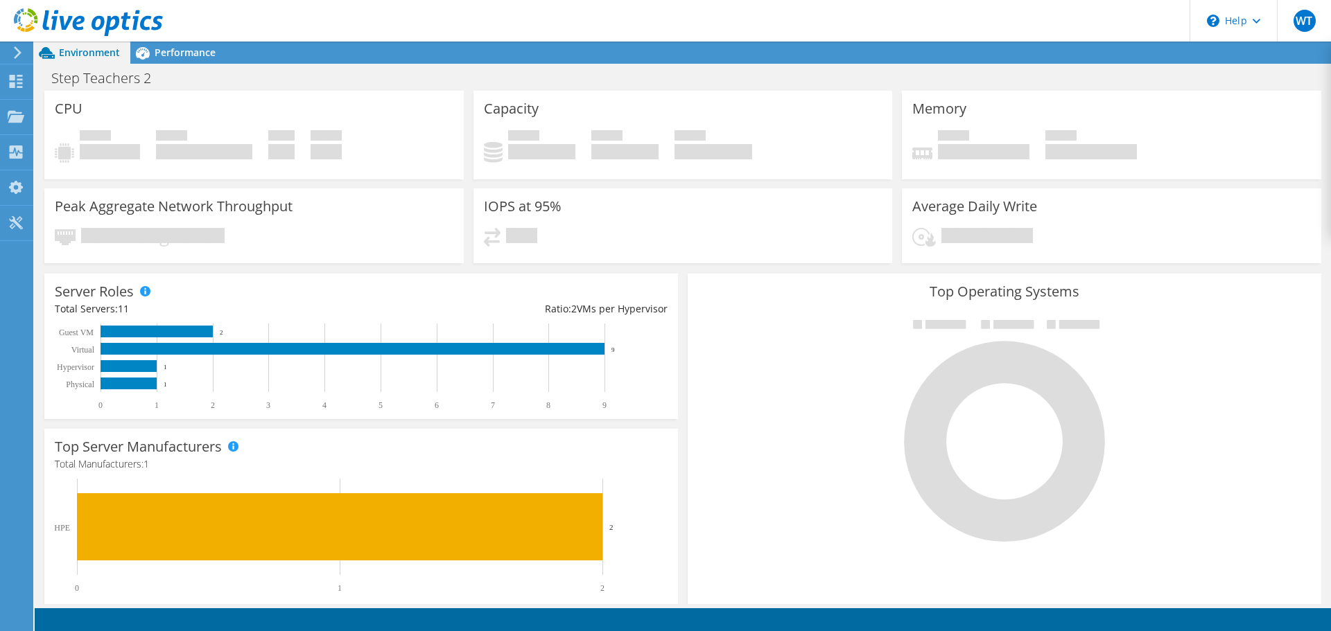
scroll to position [64, 0]
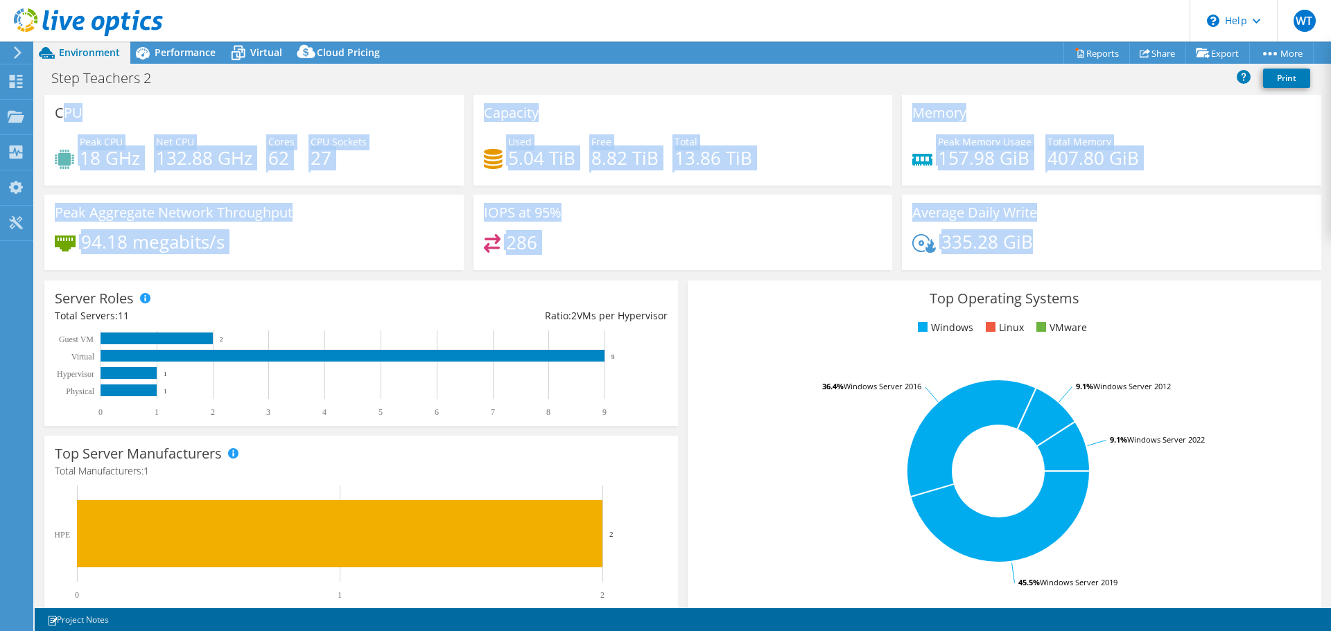
drag, startPoint x: 60, startPoint y: 109, endPoint x: 1061, endPoint y: 234, distance: 1009.3
click at [1061, 234] on div "CPU Peak CPU 18 GHz Net CPU 132.88 GHz Cores 62 CPU Sockets 27 Capacity Used 5.…" at bounding box center [683, 187] width 1286 height 184
click at [258, 205] on h3 "Peak Aggregate Network Throughput" at bounding box center [174, 212] width 238 height 15
drag, startPoint x: 54, startPoint y: 101, endPoint x: 1069, endPoint y: 243, distance: 1024.5
click at [1069, 243] on div "CPU Peak CPU 18 GHz Net CPU 132.88 GHz Cores 62 CPU Sockets 27 Capacity Used 5.…" at bounding box center [683, 187] width 1286 height 184
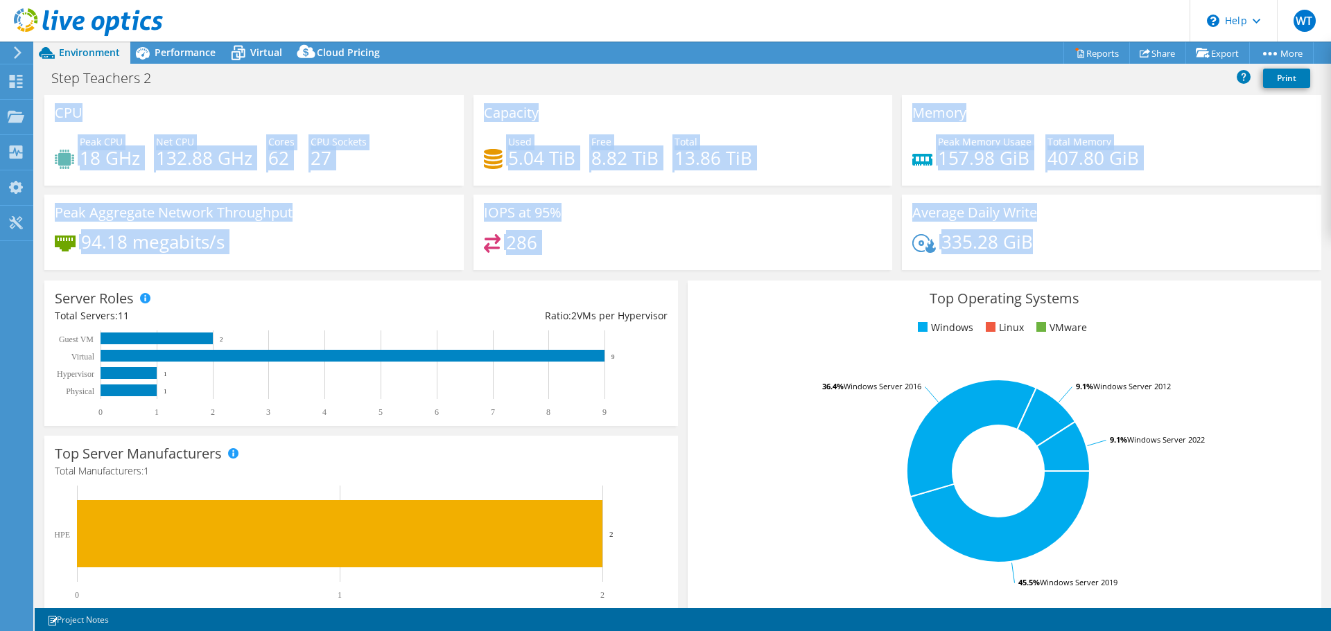
copy div "CPU Peak CPU 18 GHz Net CPU 132.88 GHz Cores 62 CPU Sockets 27 Capacity Used 5.…"
click at [260, 177] on div "Peak CPU 18 GHz Net CPU 132.88 GHz Cores 62 CPU Sockets 27" at bounding box center [254, 156] width 399 height 45
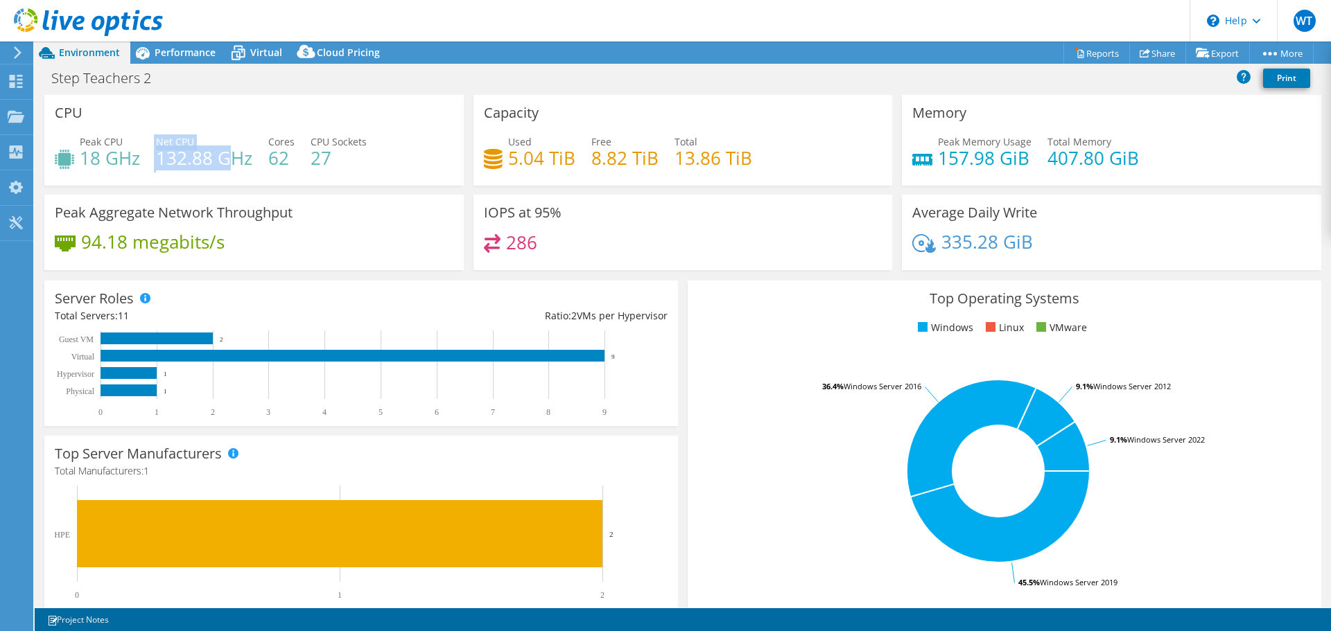
drag, startPoint x: 139, startPoint y: 155, endPoint x: 329, endPoint y: 175, distance: 191.0
click at [241, 166] on div "Peak CPU 18 GHz Net CPU 132.88 GHz Cores 62 CPU Sockets 27" at bounding box center [254, 156] width 399 height 45
click at [330, 175] on div "Peak CPU 18 GHz Net CPU 132.88 GHz Cores 62 CPU Sockets 27" at bounding box center [254, 156] width 399 height 45
